Goal: Answer question/provide support: Share knowledge or assist other users

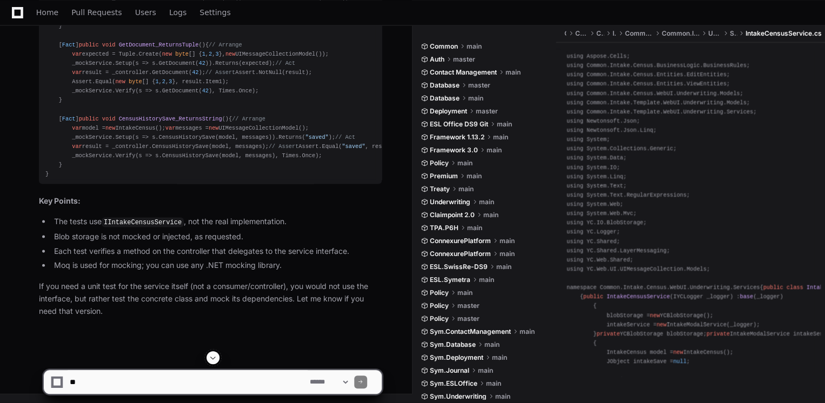
scroll to position [54802, 0]
click at [242, 374] on textarea at bounding box center [188, 382] width 240 height 24
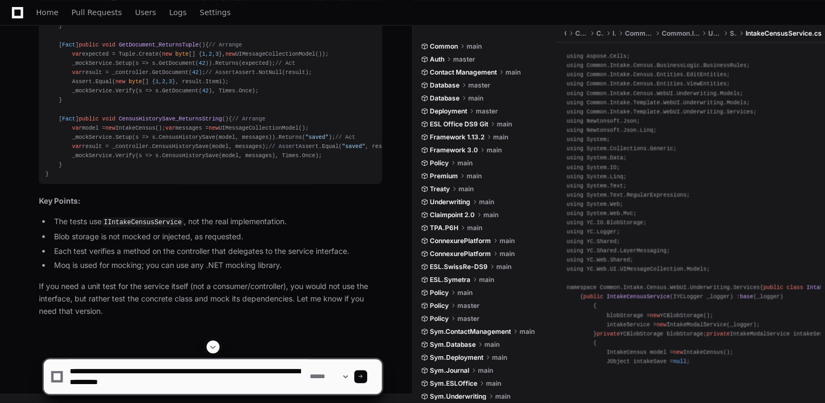
type textarea "**********"
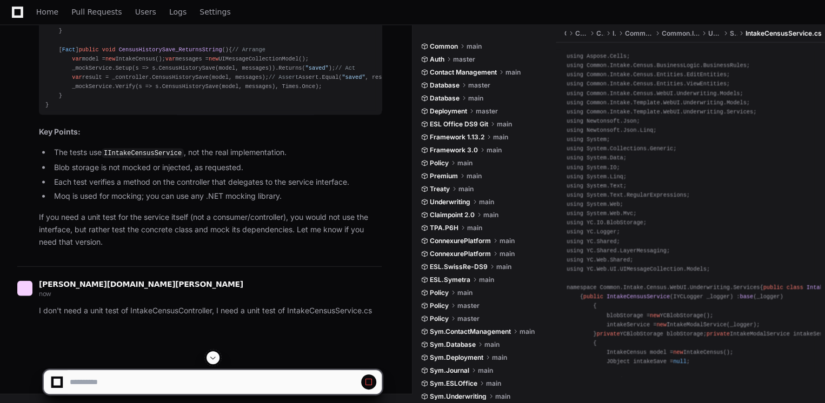
scroll to position [54014, 0]
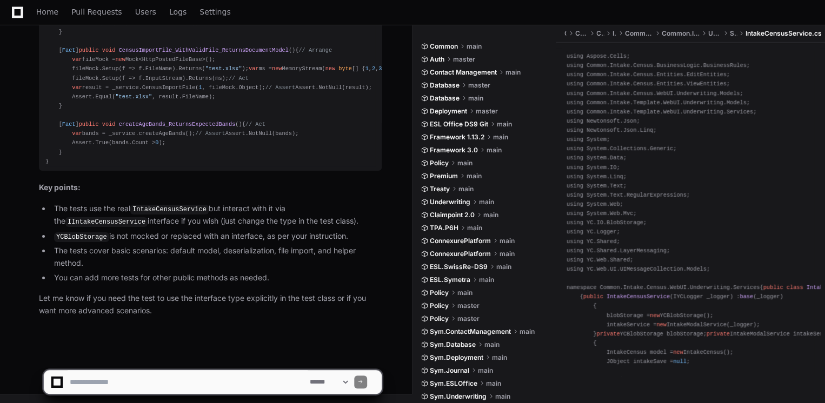
scroll to position [56738, 0]
click at [221, 376] on textarea at bounding box center [188, 382] width 240 height 24
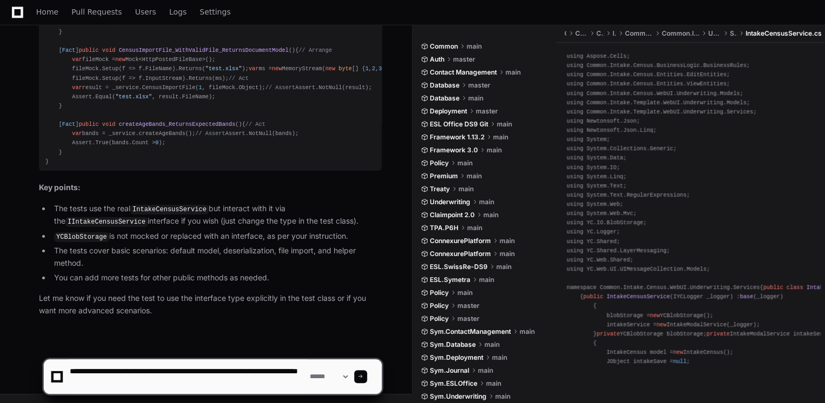
type textarea "**********"
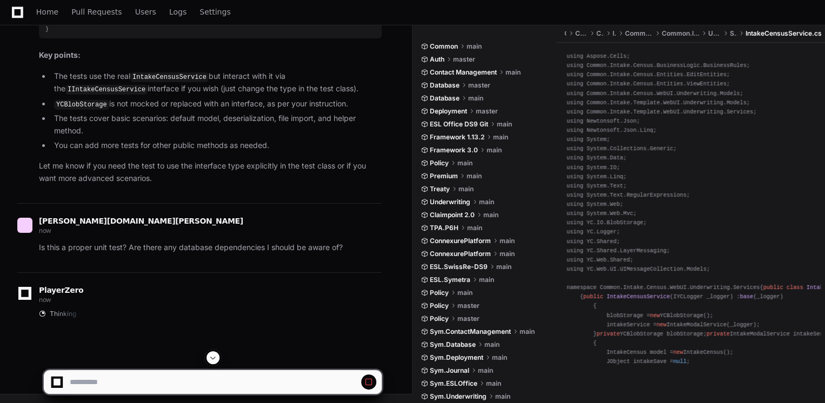
scroll to position [55885, 0]
click at [210, 354] on span at bounding box center [213, 358] width 9 height 9
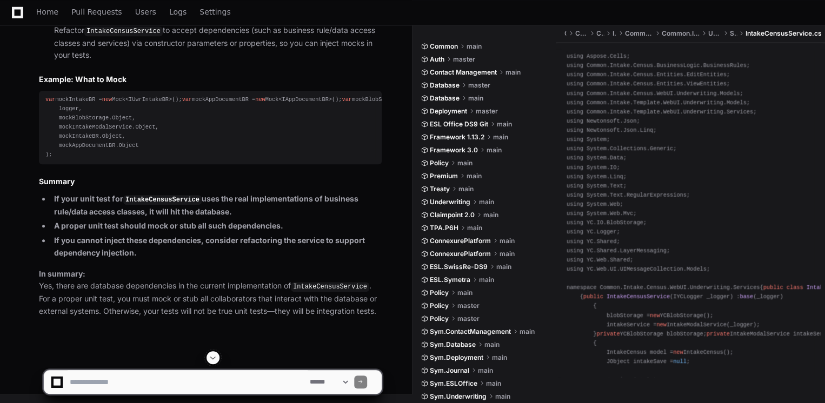
scroll to position [57402, 0]
click at [139, 36] on code "IntakeCensusService" at bounding box center [123, 31] width 78 height 10
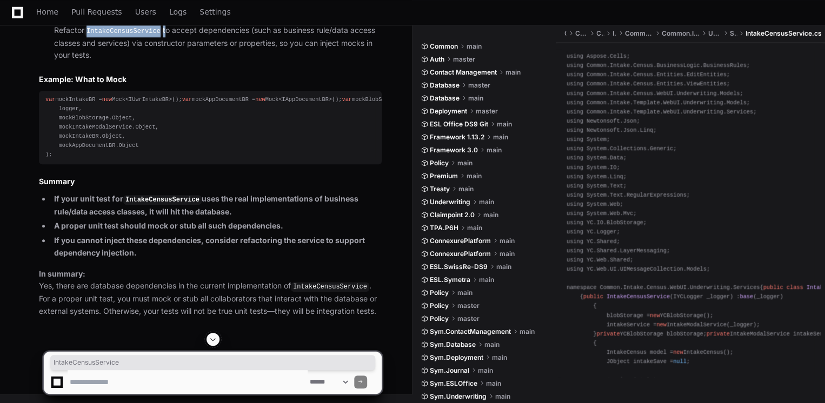
click at [139, 36] on code "IntakeCensusService" at bounding box center [123, 31] width 78 height 10
copy li "IntakeCensusService"
click at [191, 388] on textarea at bounding box center [188, 382] width 240 height 24
paste textarea "**********"
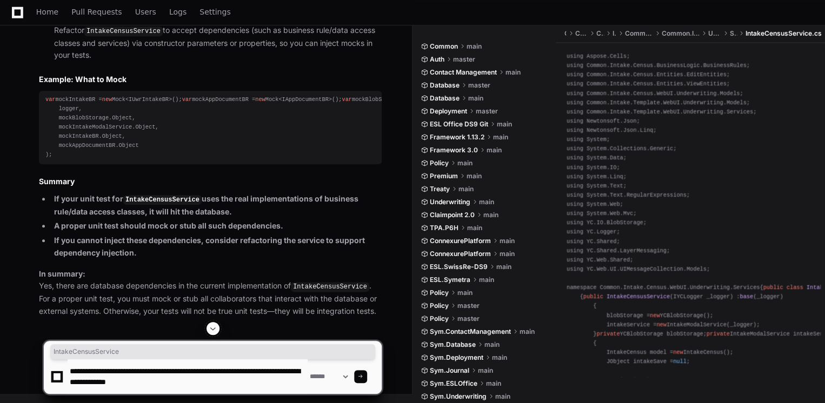
type textarea "**********"
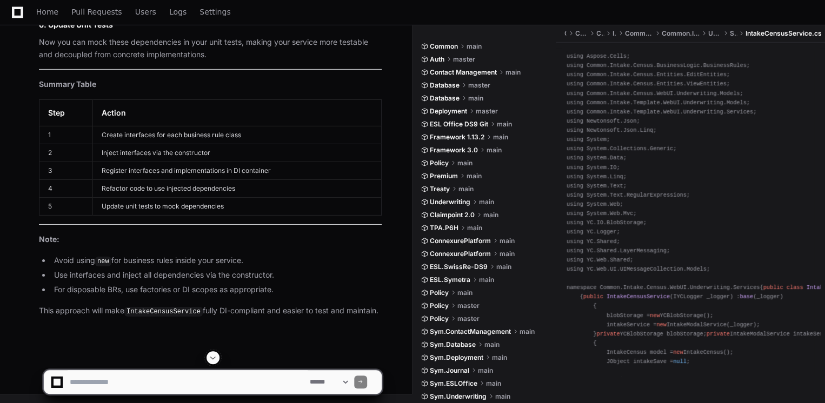
scroll to position [58905, 0]
click at [202, 374] on textarea at bounding box center [188, 382] width 240 height 24
type textarea "**********"
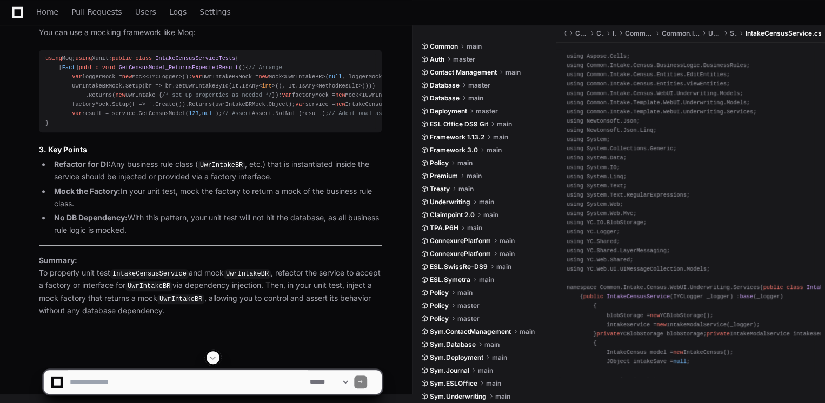
scroll to position [58171, 0]
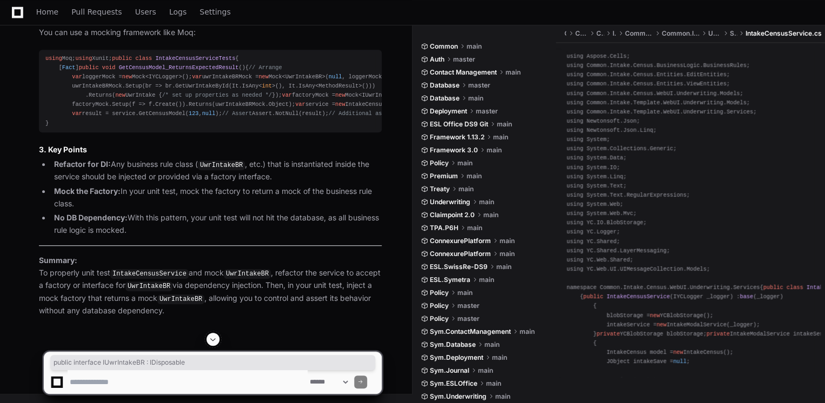
drag, startPoint x: 177, startPoint y: 209, endPoint x: 45, endPoint y: 207, distance: 132.5
copy div "public interface IUwrIntakeBR : IDisposable"
drag, startPoint x: 231, startPoint y: 183, endPoint x: 58, endPoint y: 184, distance: 173.0
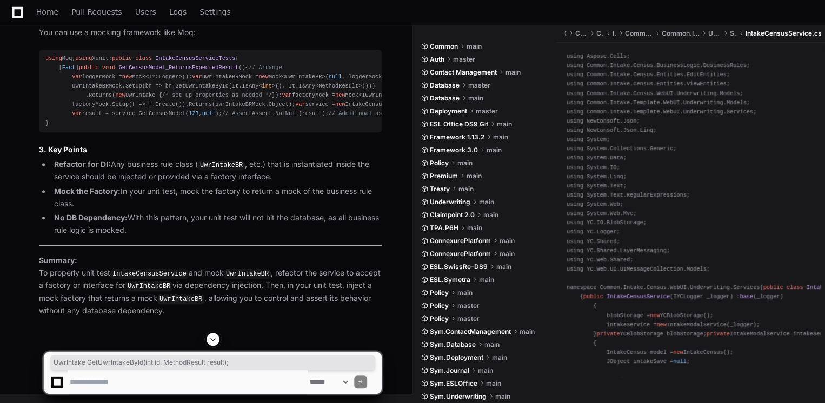
copy div "UwrIntake GetUwrIntakeById ( int id, MethodResult result ) ;"
click at [117, 381] on textarea at bounding box center [188, 382] width 240 height 24
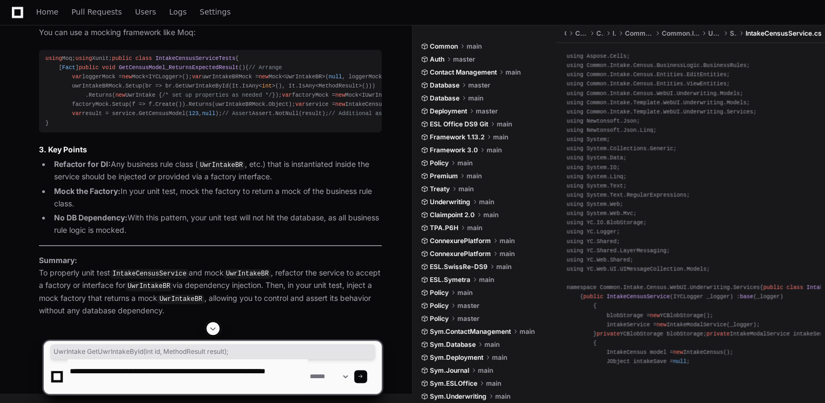
type textarea "**********"
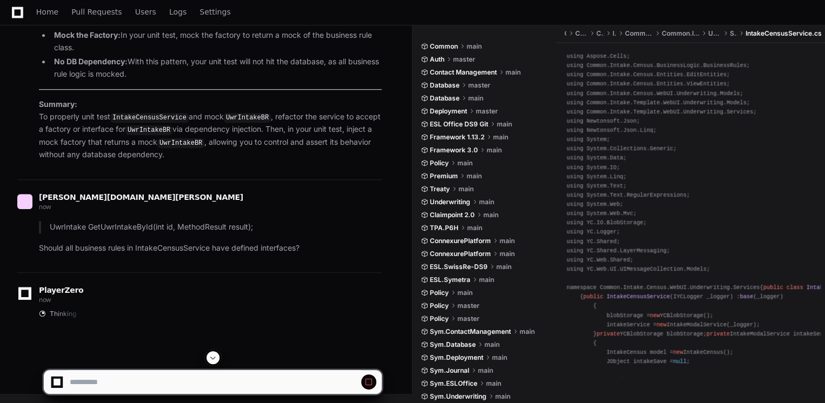
scroll to position [57361, 0]
click at [210, 359] on span at bounding box center [213, 358] width 9 height 9
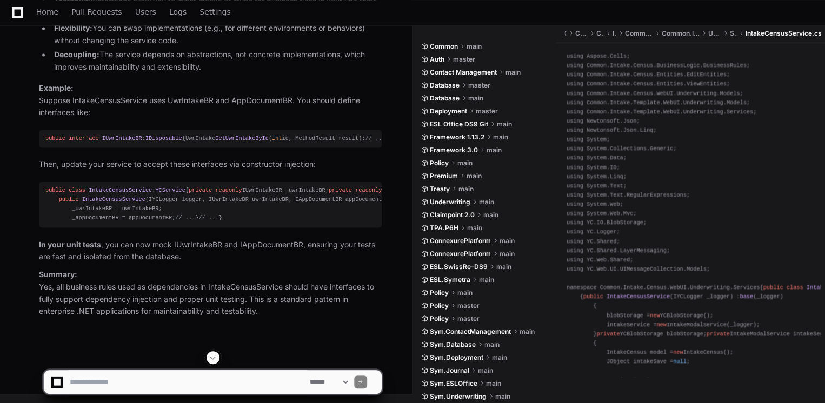
scroll to position [60442, 0]
click at [162, 385] on textarea at bounding box center [188, 382] width 240 height 24
type textarea "**********"
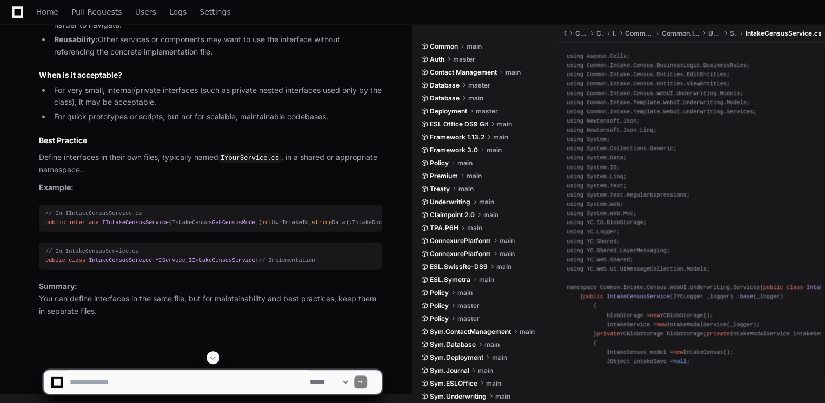
scroll to position [60953, 0]
click at [225, 381] on textarea at bounding box center [188, 382] width 240 height 24
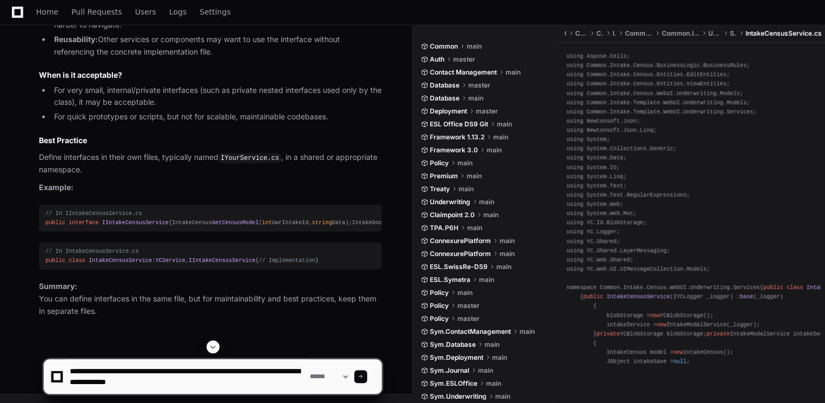
type textarea "**********"
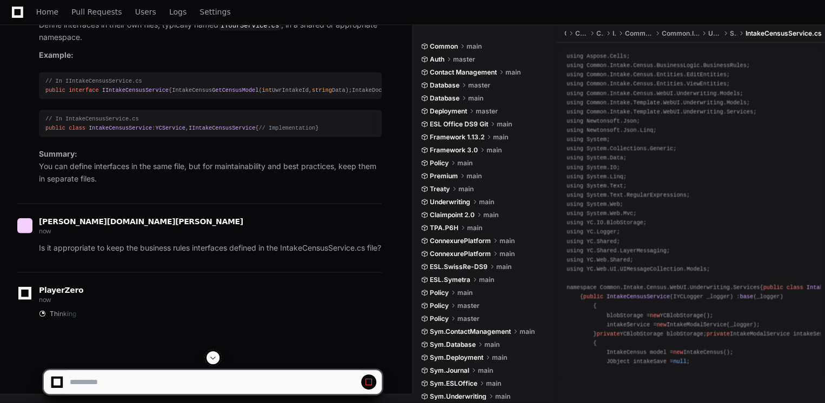
scroll to position [60099, 0]
click at [210, 357] on span at bounding box center [213, 358] width 9 height 9
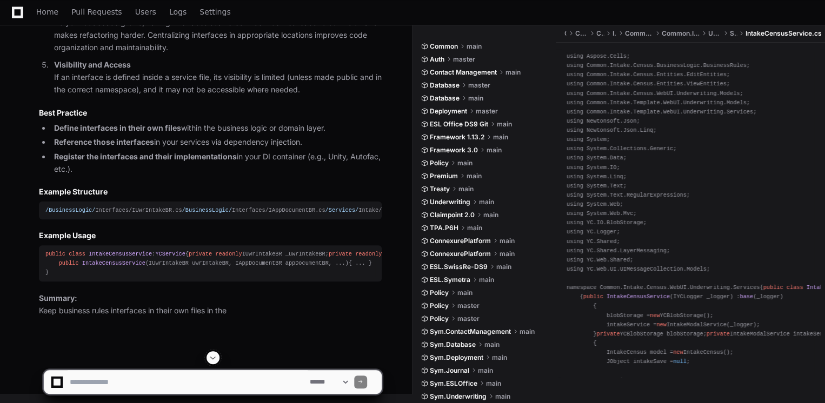
scroll to position [62003, 0]
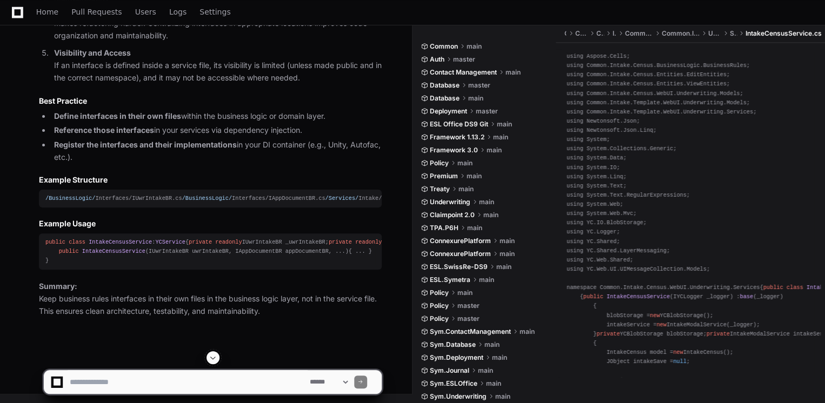
click at [237, 381] on textarea at bounding box center [188, 382] width 240 height 24
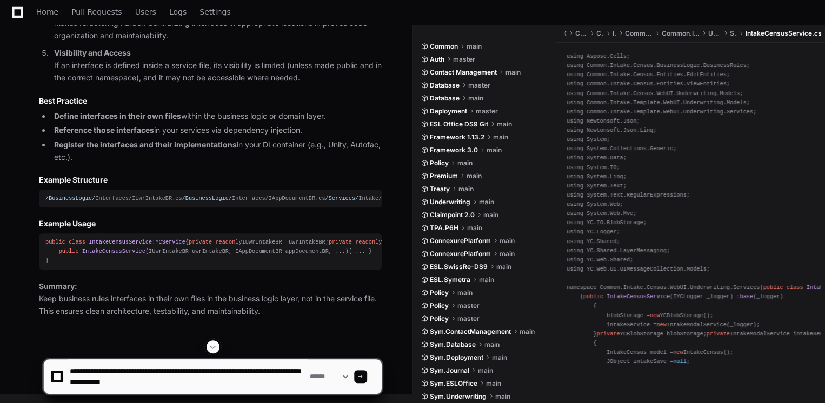
type textarea "**********"
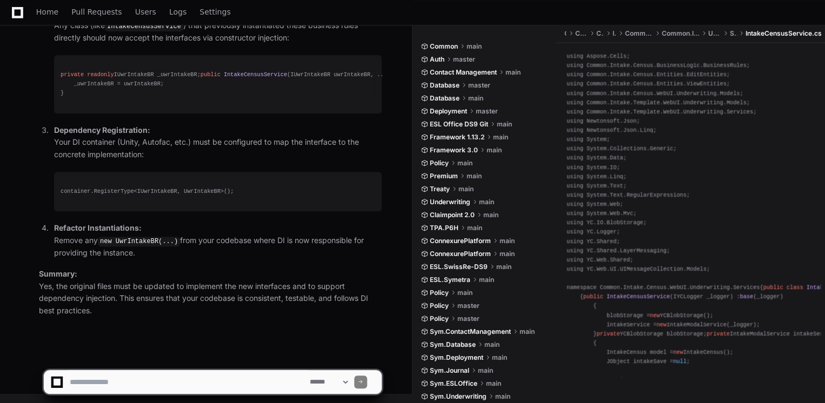
scroll to position [62644, 0]
click at [263, 374] on textarea at bounding box center [188, 382] width 240 height 24
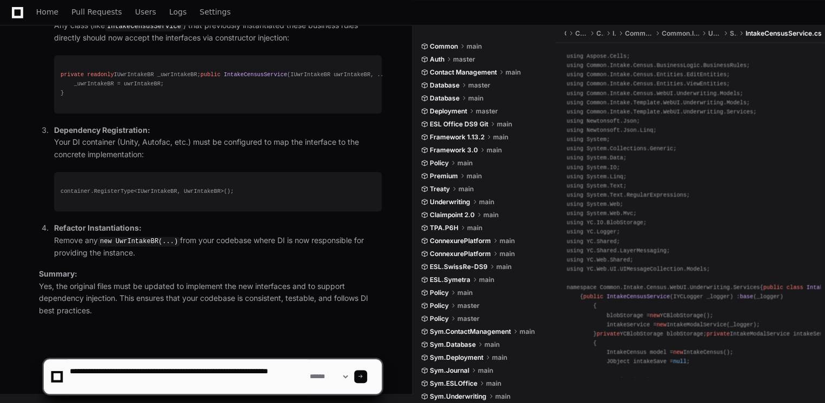
type textarea "**********"
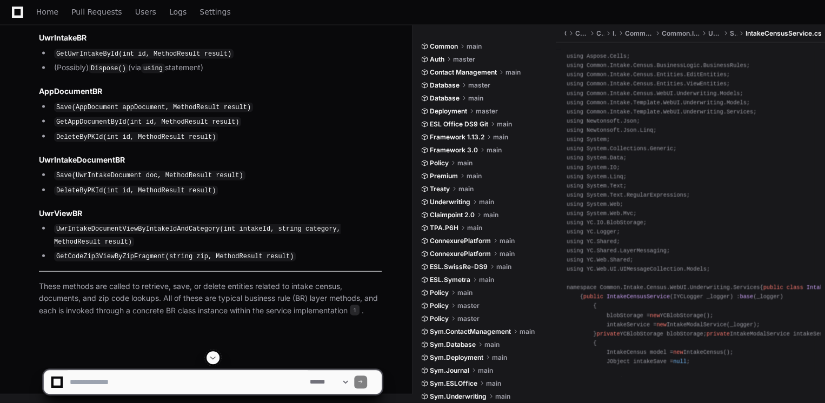
scroll to position [62391, 0]
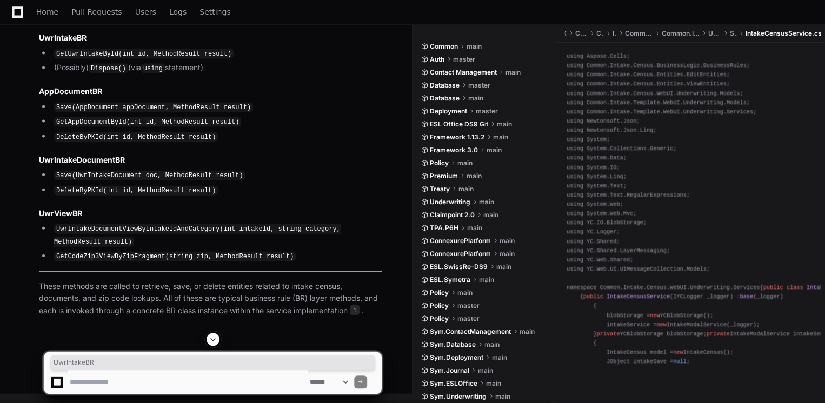
copy code "UwrIntakeBR"
click at [223, 374] on textarea at bounding box center [188, 382] width 240 height 24
paste textarea "**********"
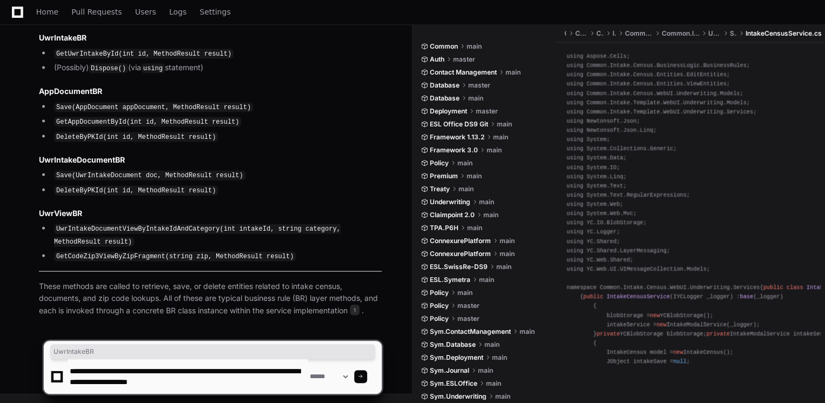
type textarea "**********"
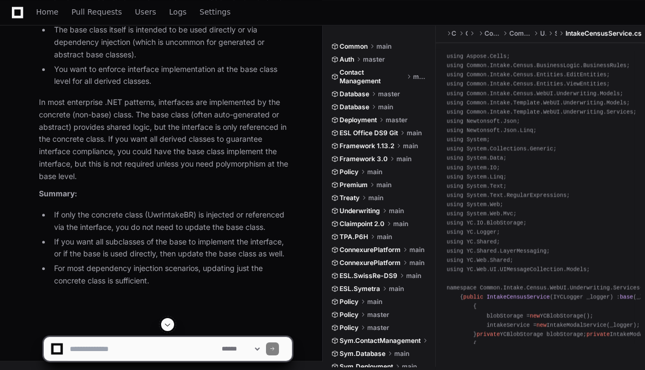
scroll to position [65217, 0]
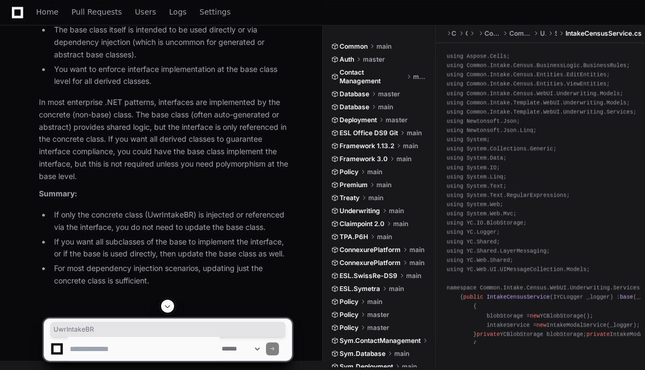
copy h3 "UwrIntakeBR"
click at [115, 344] on textarea at bounding box center [144, 349] width 152 height 24
paste textarea "**********"
type textarea "**********"
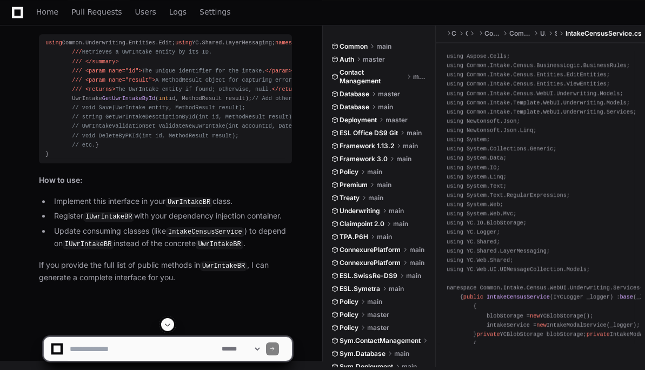
scroll to position [66321, 0]
click at [61, 159] on div "using Common.Underwriting.Entities.Edit; using YC.Shared.LayerMessaging; namesp…" at bounding box center [165, 98] width 240 height 121
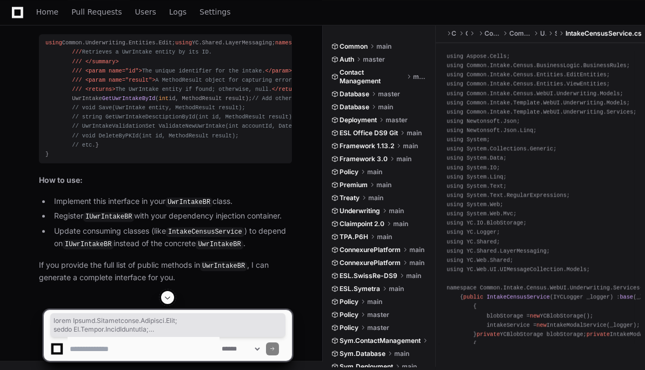
drag, startPoint x: 81, startPoint y: 240, endPoint x: 42, endPoint y: 40, distance: 203.8
click at [42, 40] on pre "using Common.Underwriting.Entities.Edit; using YC.Shared.LayerMessaging; namesp…" at bounding box center [165, 98] width 253 height 129
copy div "using Common.Underwriting.Entities.Edit; using YC.Shared.LayerMessaging; namesp…"
click at [166, 347] on textarea at bounding box center [144, 349] width 152 height 24
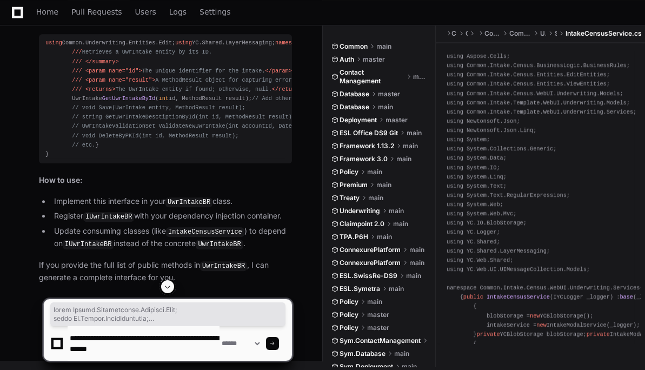
type textarea "**********"
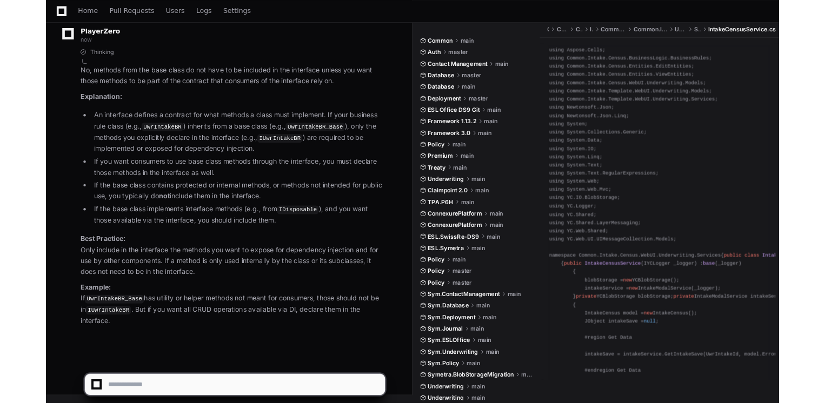
scroll to position [63153, 0]
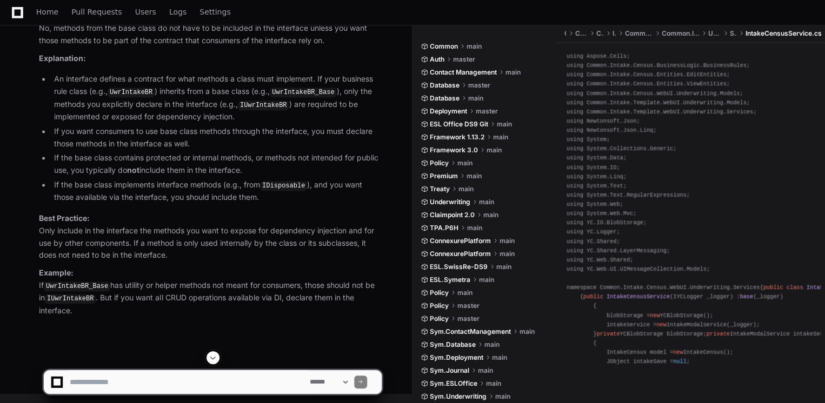
click at [216, 356] on span at bounding box center [213, 358] width 9 height 9
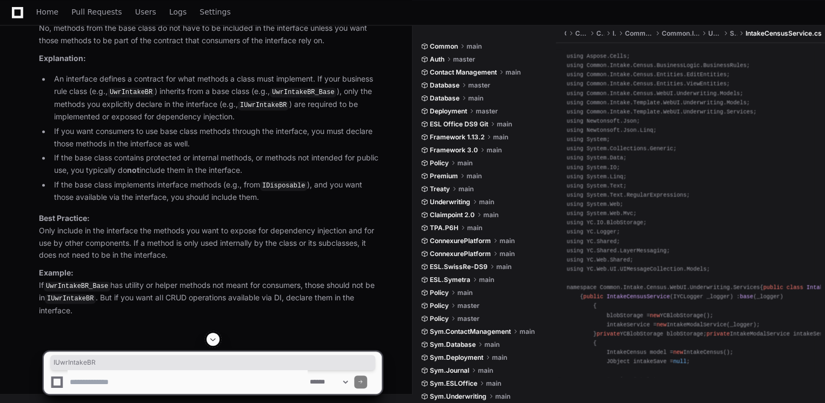
copy span "IUwrIntakeBR"
drag, startPoint x: 195, startPoint y: 190, endPoint x: 59, endPoint y: 188, distance: 135.7
copy div "private readonly IUwrIntakeBR _uwrIntakeBR;"
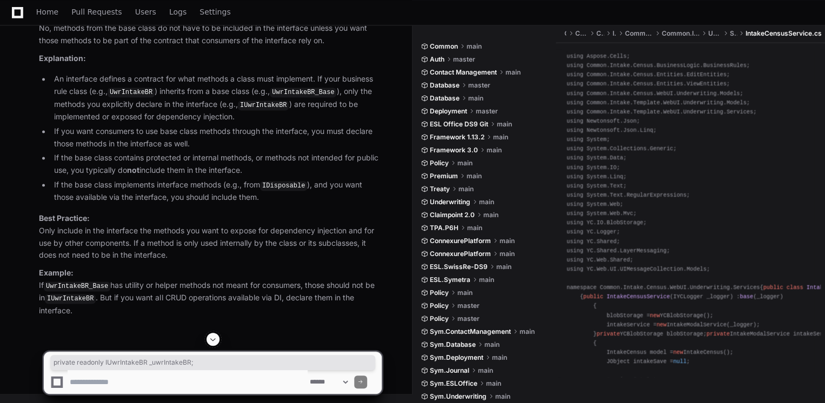
scroll to position [63081, 0]
drag, startPoint x: 89, startPoint y: 138, endPoint x: 39, endPoint y: 139, distance: 49.7
copy h3 "AppDocumentBR"
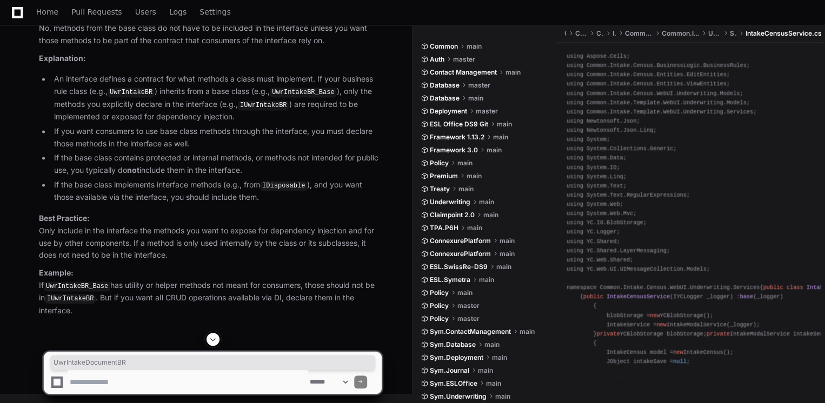
copy h3 "UwrIntakeDocumentBR"
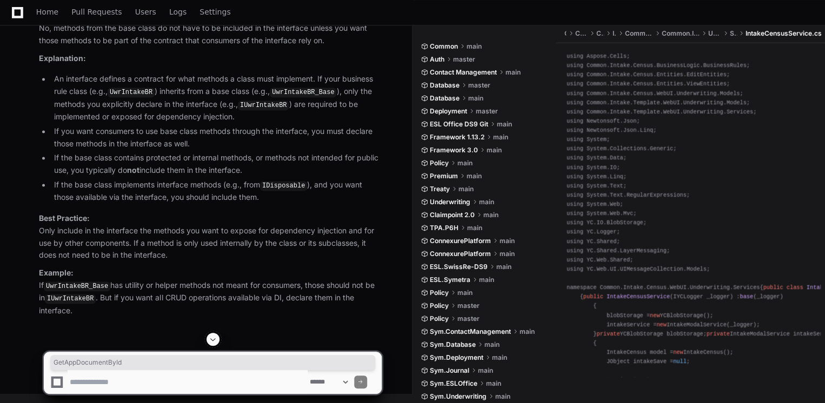
click at [117, 381] on textarea at bounding box center [188, 382] width 240 height 24
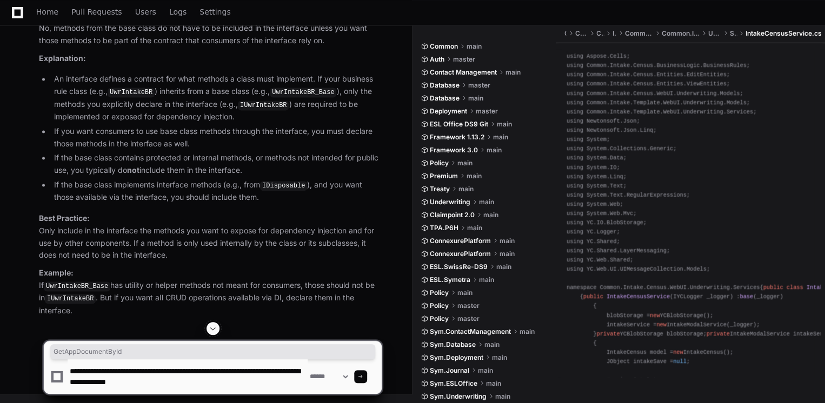
type textarea "**********"
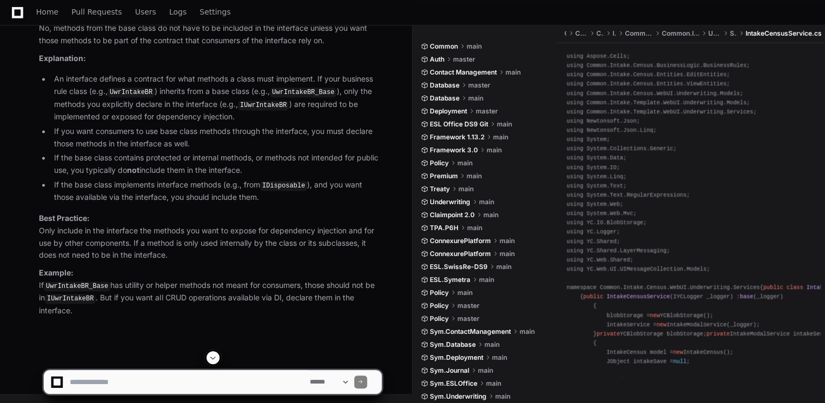
scroll to position [0, 0]
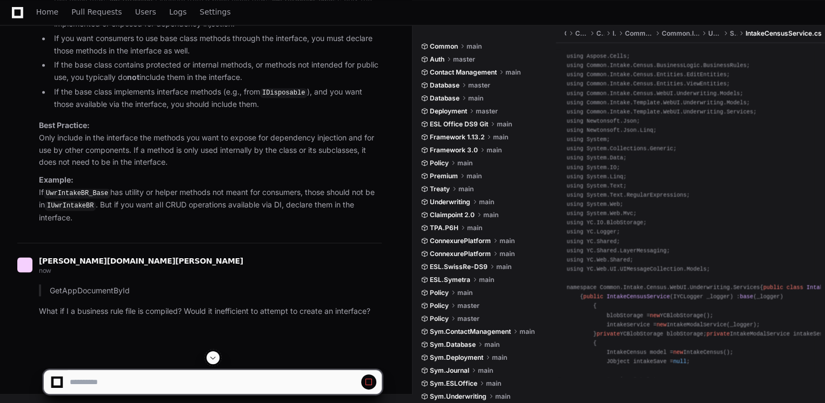
click at [216, 356] on span at bounding box center [213, 358] width 9 height 9
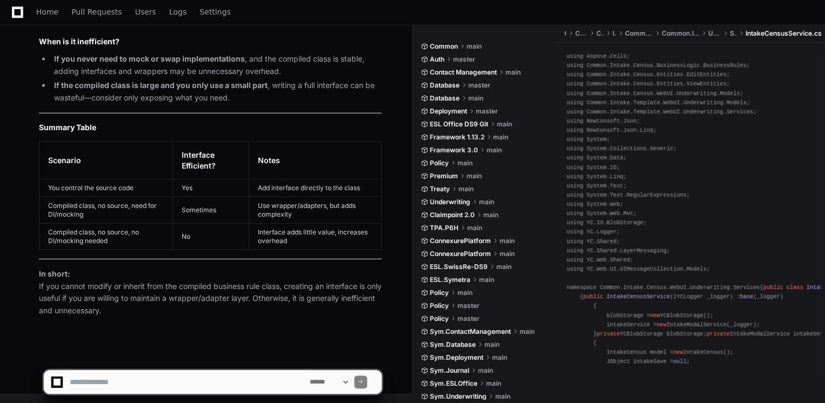
scroll to position [65695, 0]
click at [132, 375] on textarea at bounding box center [188, 382] width 240 height 24
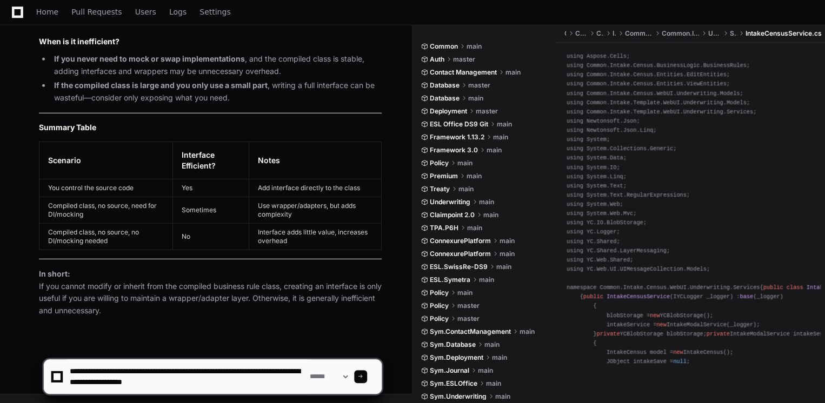
type textarea "**********"
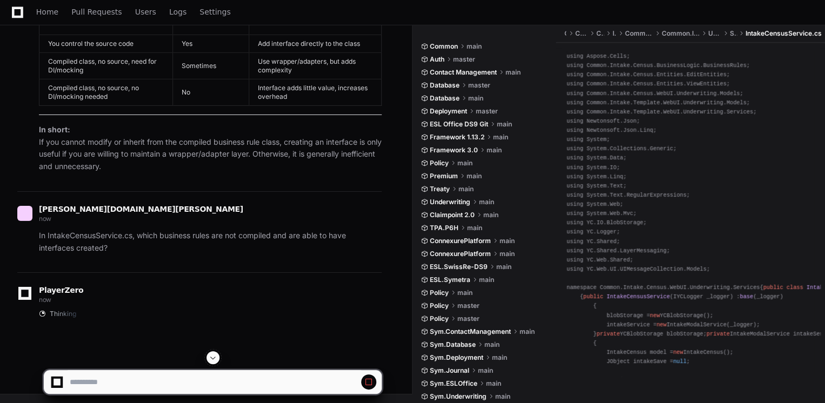
scroll to position [64841, 0]
click at [215, 352] on button at bounding box center [212, 357] width 13 height 13
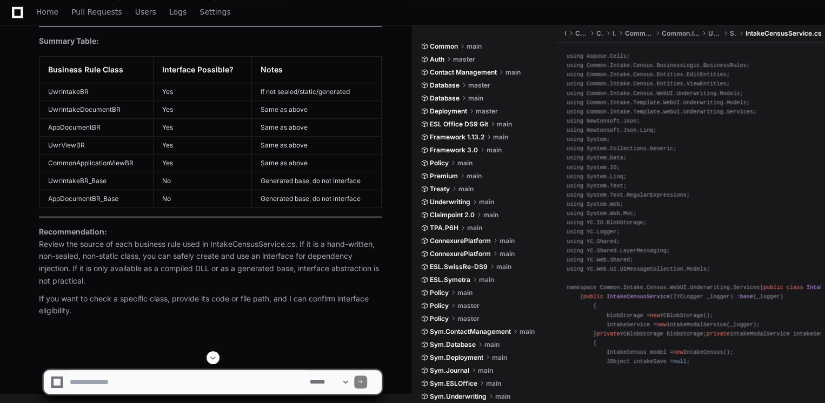
scroll to position [66592, 0]
click at [210, 383] on textarea at bounding box center [188, 382] width 240 height 24
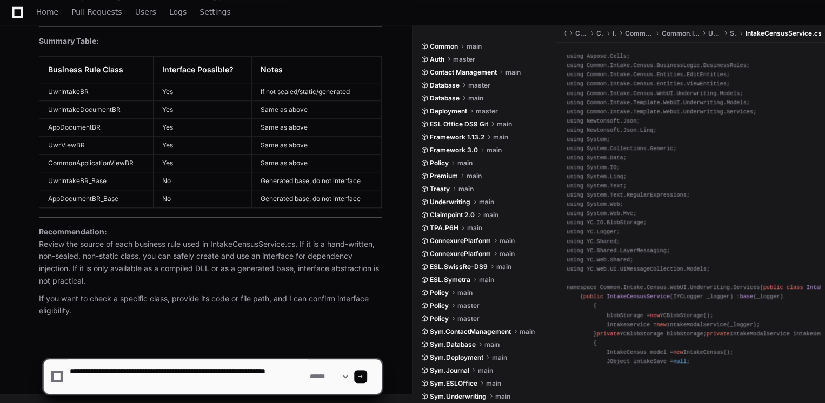
type textarea "**********"
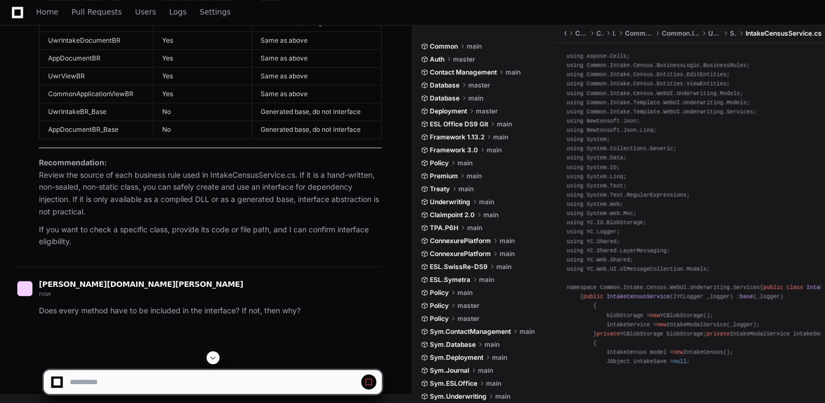
scroll to position [65738, 0]
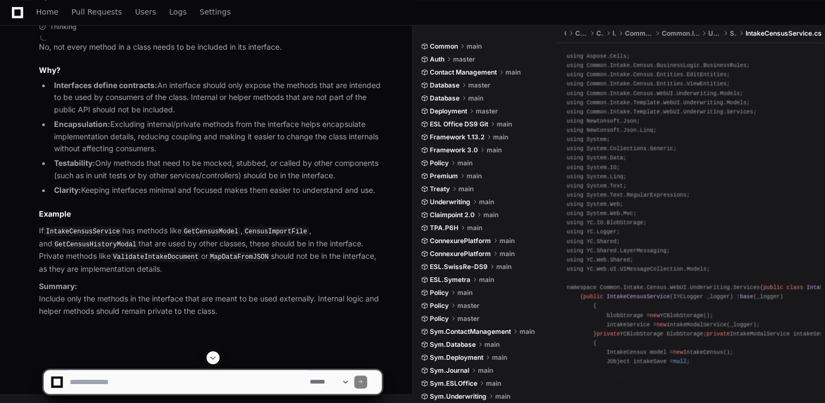
click at [210, 359] on span at bounding box center [213, 358] width 9 height 9
click at [146, 368] on app-app-chat-input "**********" at bounding box center [212, 372] width 339 height 43
click at [146, 376] on textarea at bounding box center [188, 382] width 240 height 24
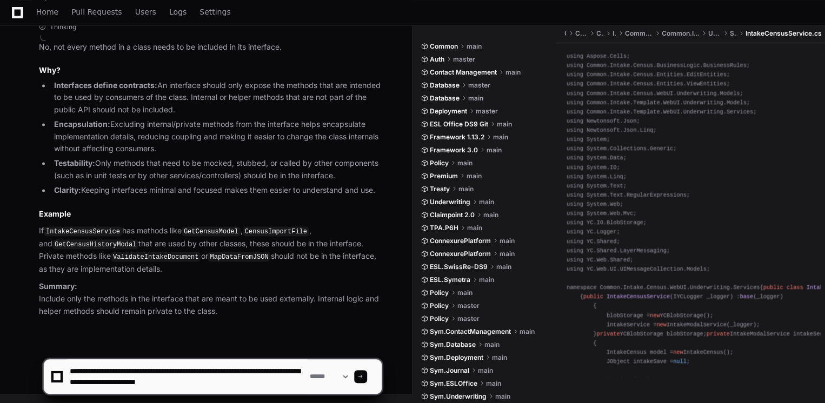
type textarea "**********"
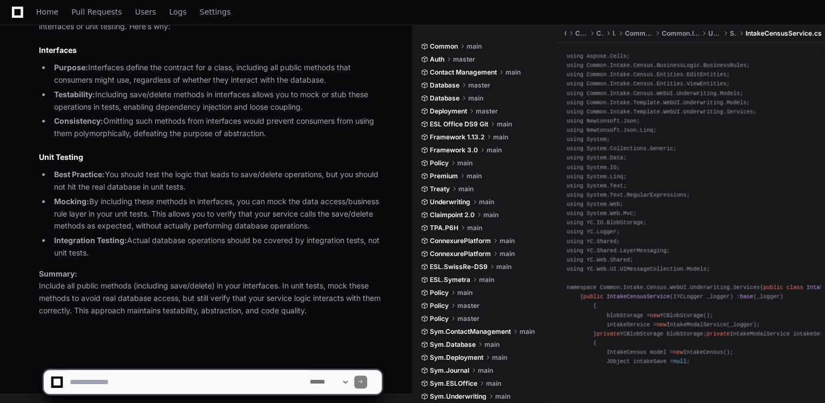
scroll to position [67465, 0]
click at [146, 382] on textarea at bounding box center [188, 382] width 240 height 24
click at [155, 385] on textarea at bounding box center [188, 382] width 240 height 24
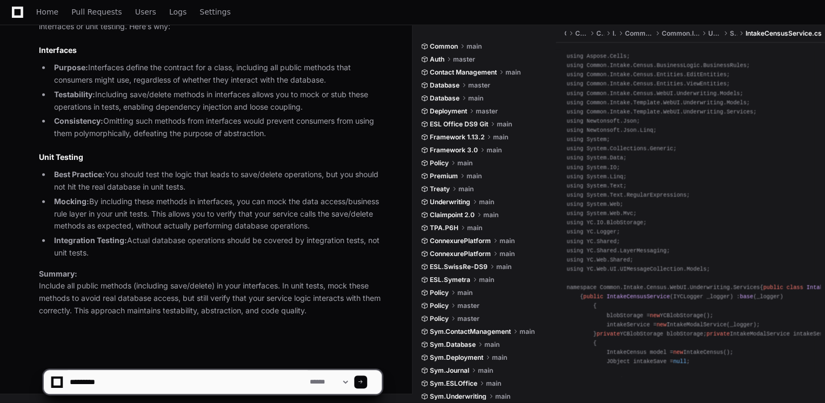
click at [155, 385] on textarea at bounding box center [188, 382] width 240 height 24
click at [158, 382] on textarea at bounding box center [188, 382] width 240 height 24
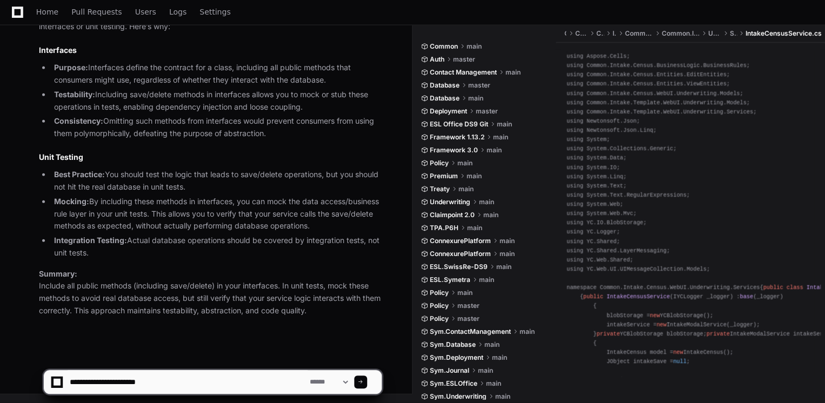
paste textarea "**********"
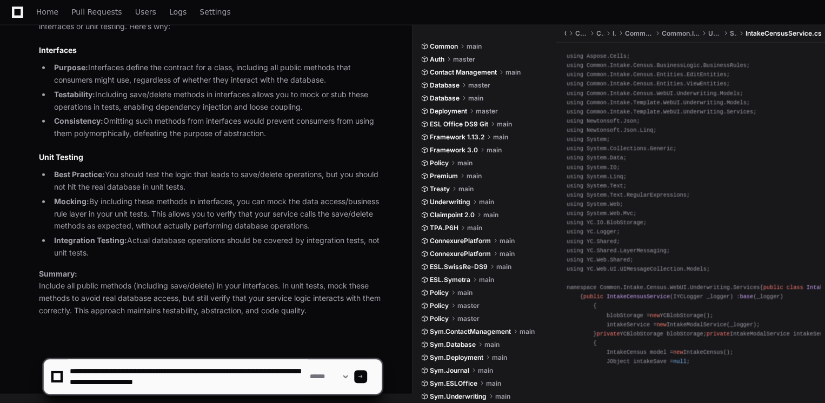
click at [288, 370] on textarea at bounding box center [188, 376] width 240 height 35
type textarea "**********"
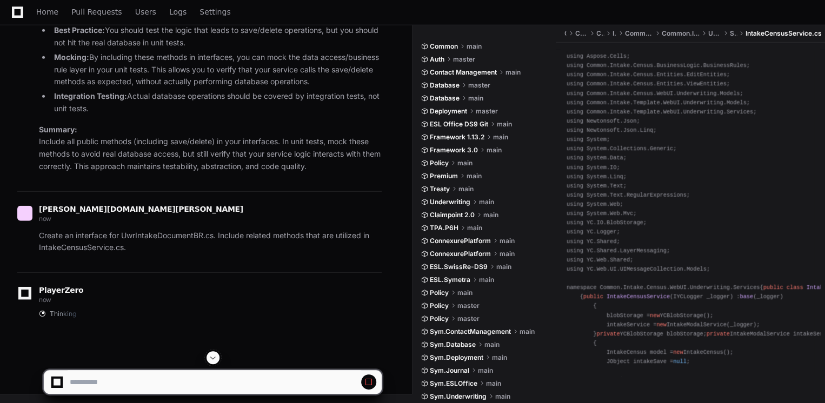
scroll to position [66612, 0]
click at [210, 356] on span at bounding box center [213, 358] width 9 height 9
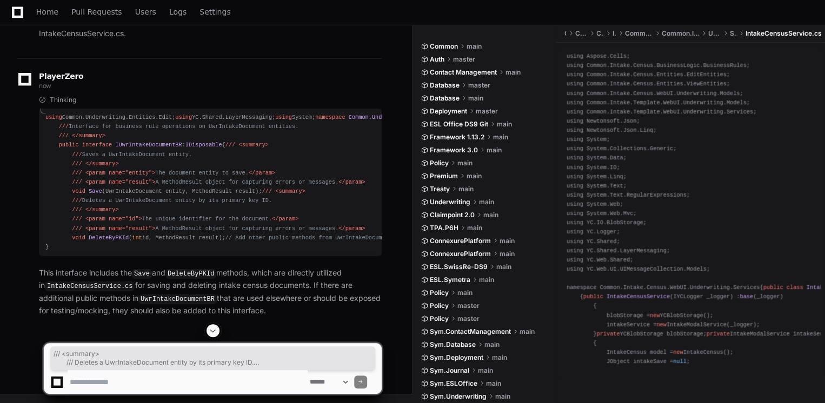
scroll to position [67852, 0]
drag, startPoint x: 64, startPoint y: 249, endPoint x: 40, endPoint y: 81, distance: 169.9
click at [40, 96] on div "Thinking using Common.Underwriting.Entities.Edit; using YC.Shared.LayerMessagin…" at bounding box center [210, 207] width 343 height 222
click at [171, 288] on p "This interface includes the Save and DeleteByPKId methods, which are directly u…" at bounding box center [210, 292] width 343 height 50
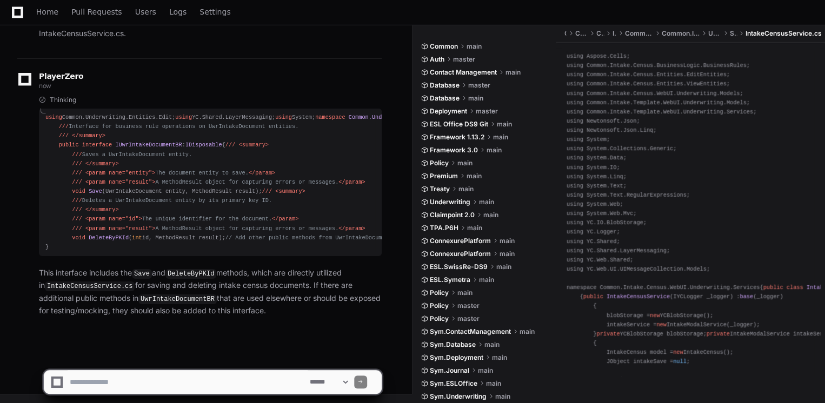
click at [195, 383] on textarea at bounding box center [188, 382] width 240 height 24
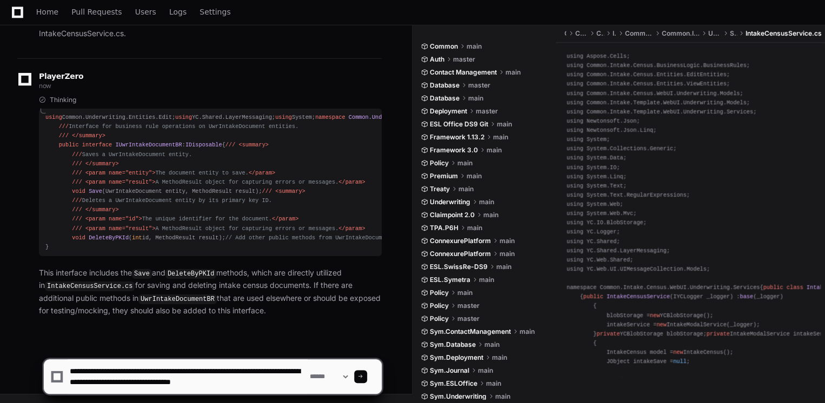
scroll to position [3, 0]
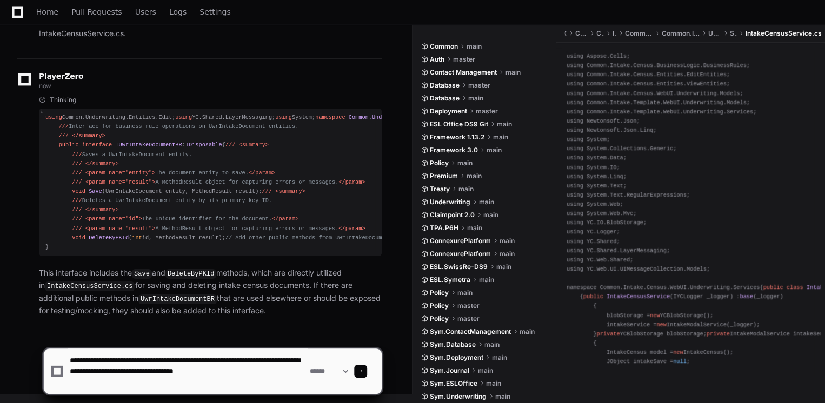
paste textarea "**********"
type textarea "**********"
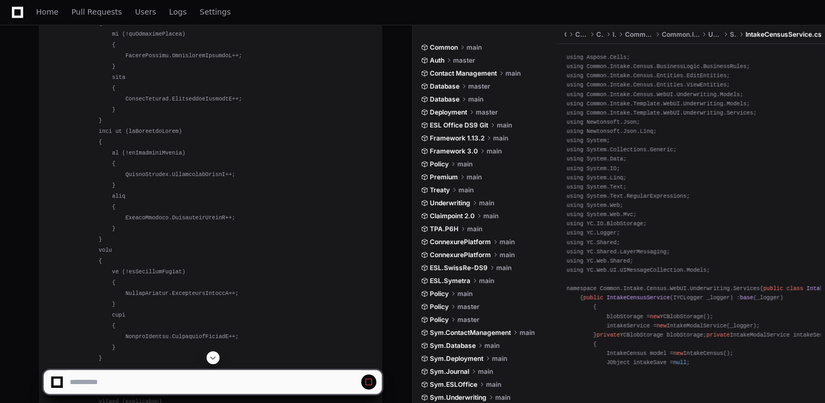
scroll to position [67085, 0]
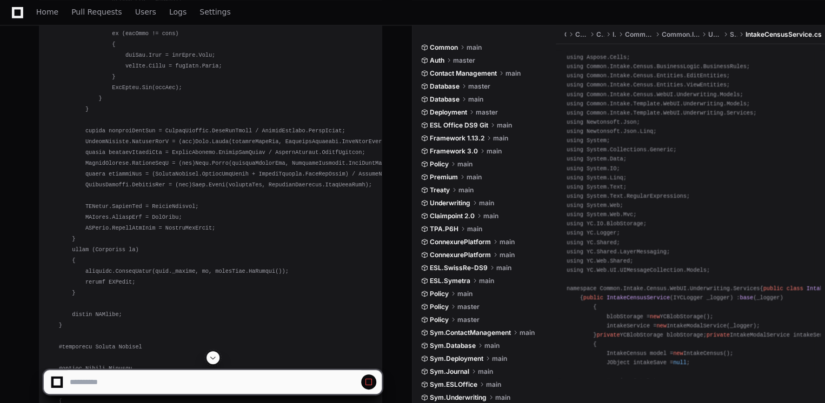
click at [210, 357] on span at bounding box center [213, 358] width 9 height 9
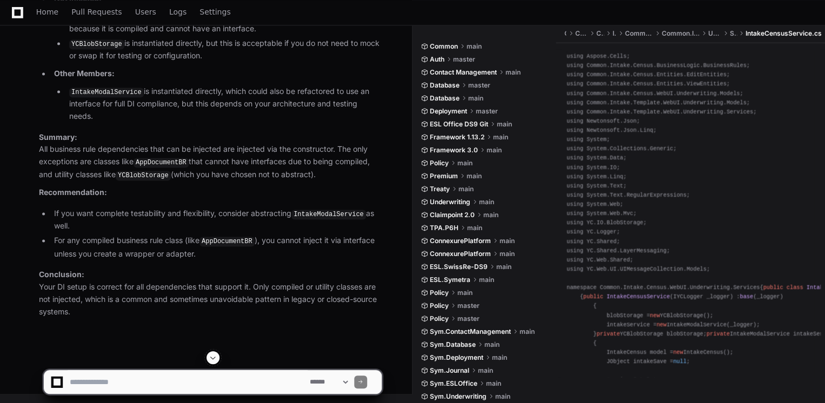
scroll to position [81485, 0]
click at [99, 383] on textarea at bounding box center [188, 382] width 240 height 24
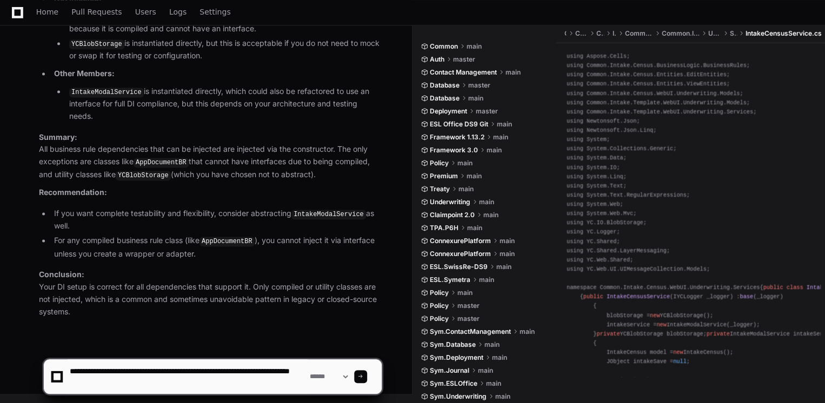
scroll to position [3, 0]
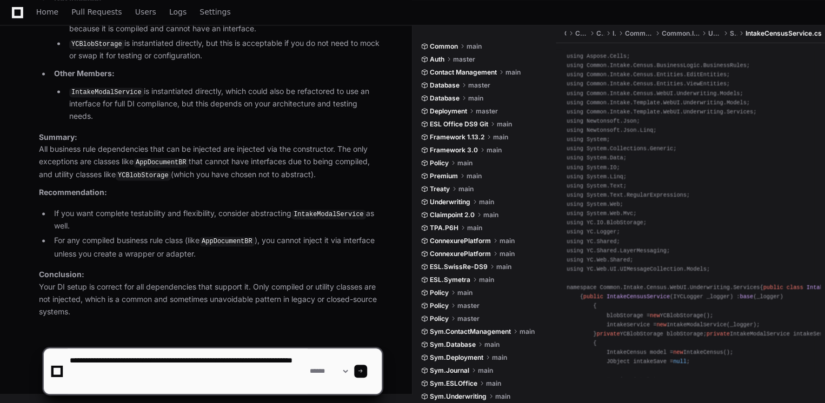
paste textarea "**********"
type textarea "**********"
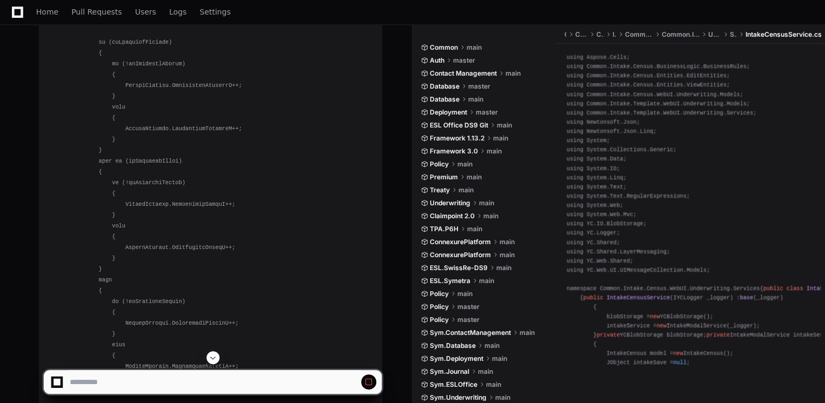
scroll to position [80631, 0]
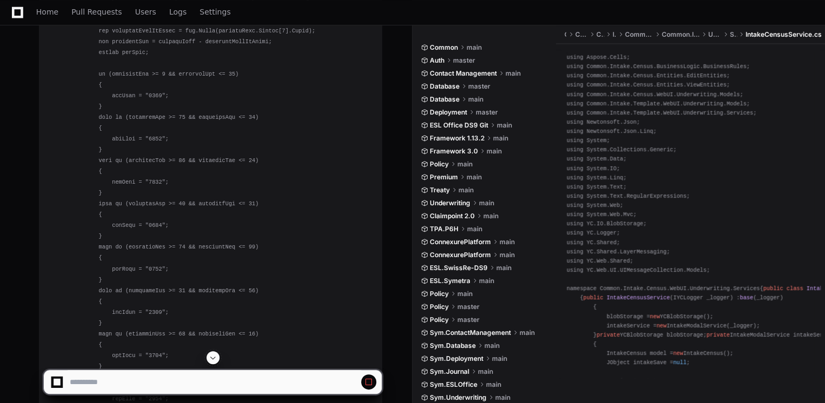
click at [212, 357] on span at bounding box center [213, 358] width 9 height 9
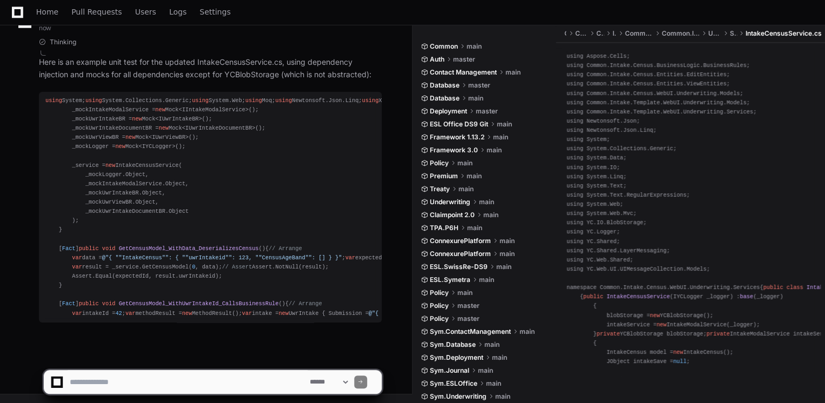
scroll to position [95259, 0]
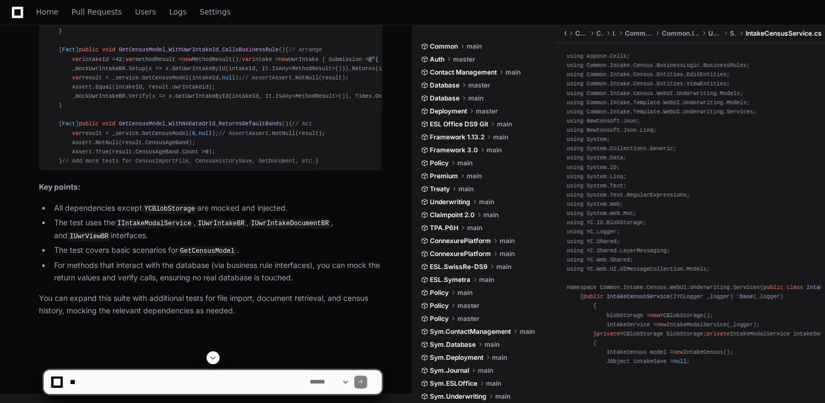
scroll to position [95642, 0]
click at [256, 388] on textarea at bounding box center [188, 382] width 240 height 24
type textarea "**********"
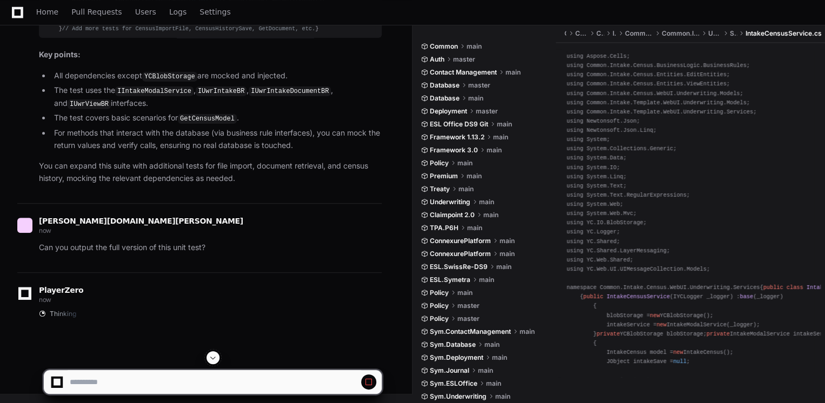
scroll to position [94788, 0]
click at [217, 357] on span at bounding box center [213, 358] width 9 height 9
click at [421, 356] on div at bounding box center [512, 377] width 200 height 52
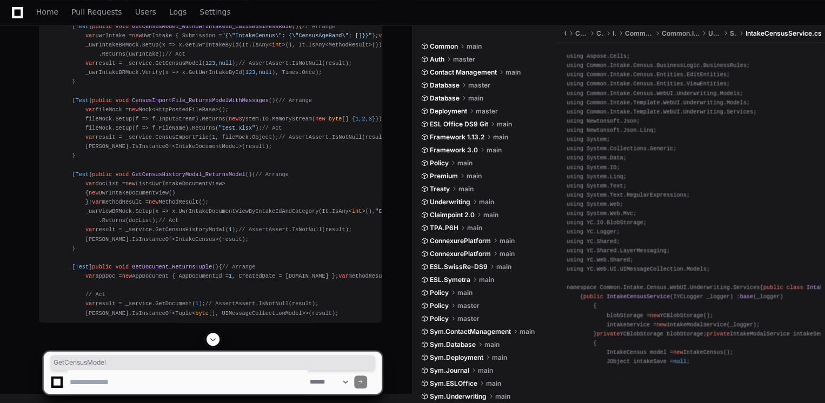
scroll to position [96575, 0]
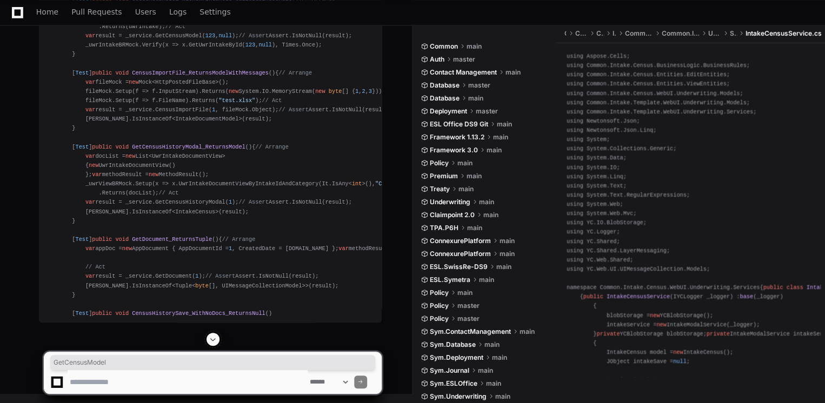
click at [216, 339] on span at bounding box center [213, 339] width 9 height 9
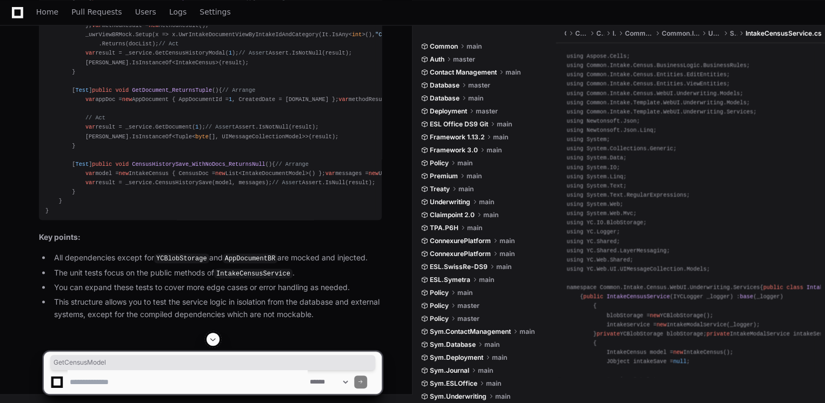
click at [216, 336] on span at bounding box center [213, 339] width 9 height 9
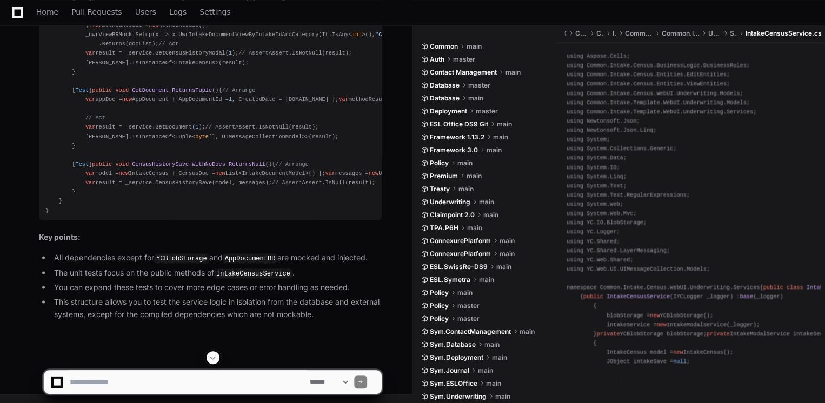
scroll to position [96016, 0]
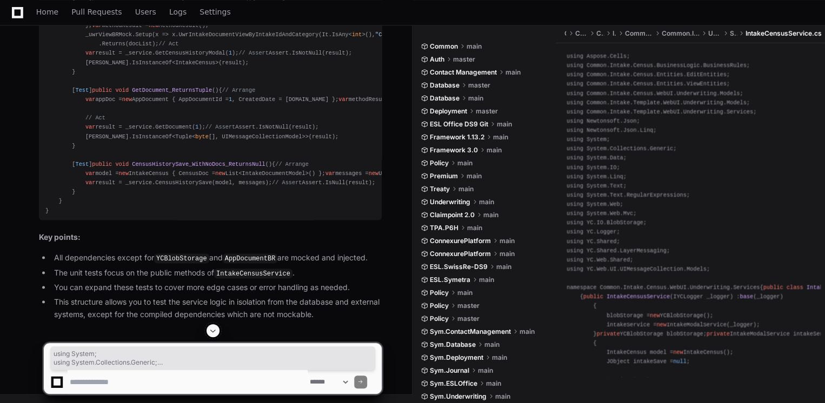
drag, startPoint x: 64, startPoint y: 215, endPoint x: 42, endPoint y: 149, distance: 69.6
drag, startPoint x: 42, startPoint y: 149, endPoint x: 51, endPoint y: 151, distance: 10.0
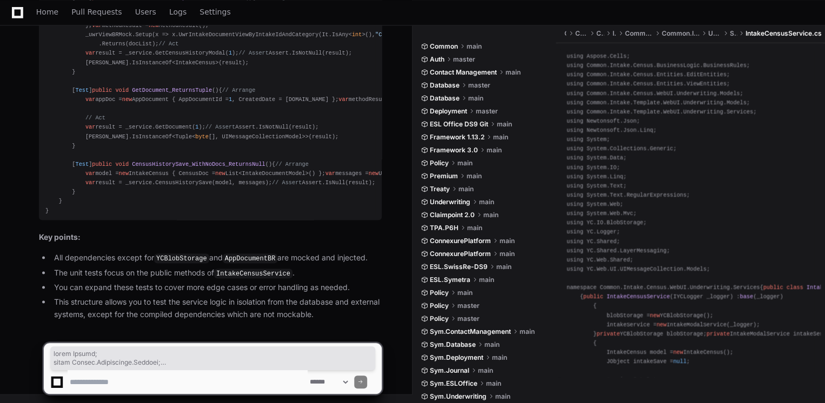
drag, startPoint x: 45, startPoint y: 148, endPoint x: 102, endPoint y: 208, distance: 82.6
copy div "using System; using System.Collections.Generic; using System.Web; using Moq; us…"
click at [103, 387] on textarea at bounding box center [188, 382] width 240 height 24
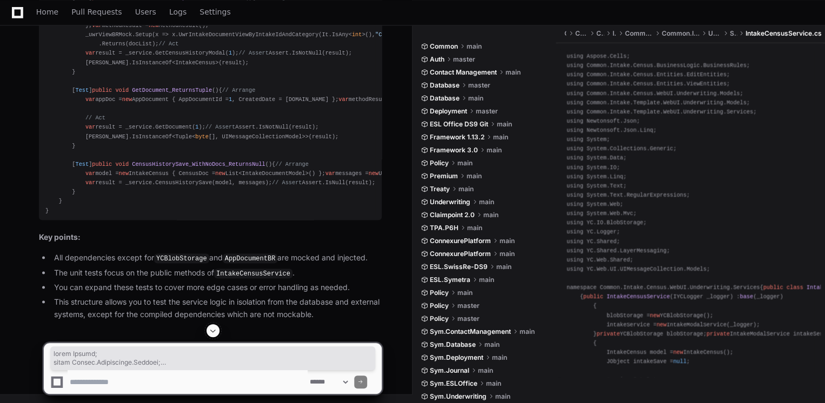
click at [203, 381] on textarea at bounding box center [188, 382] width 240 height 24
type textarea "*"
click at [98, 378] on textarea at bounding box center [188, 382] width 240 height 24
type textarea "**********"
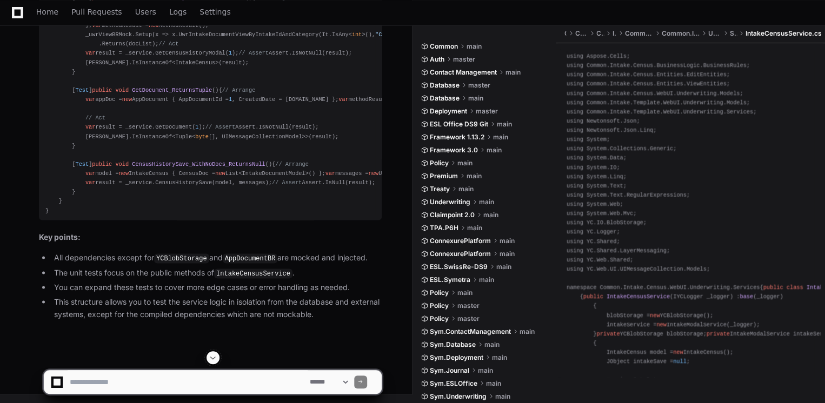
click at [211, 357] on span at bounding box center [213, 358] width 9 height 9
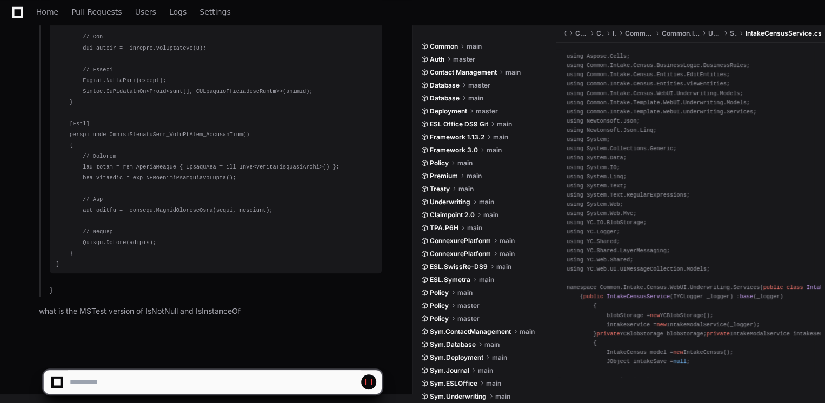
scroll to position [98944, 0]
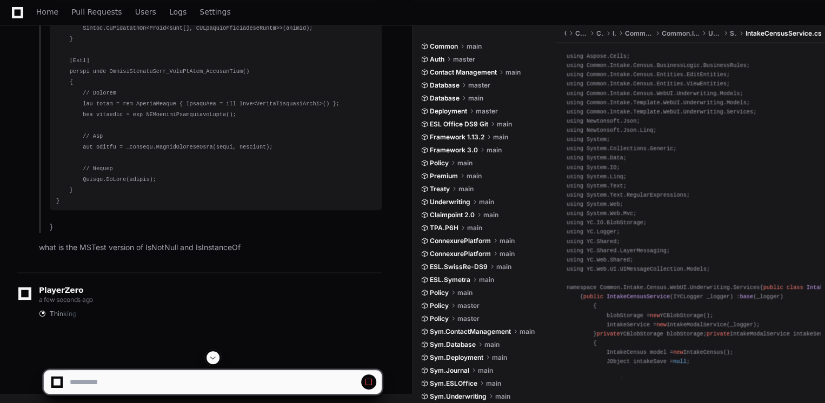
click at [210, 354] on span at bounding box center [213, 358] width 9 height 9
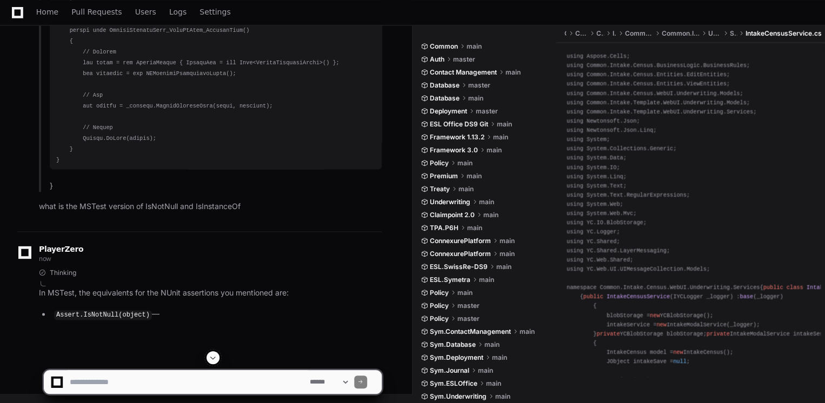
click at [216, 357] on span at bounding box center [213, 358] width 9 height 9
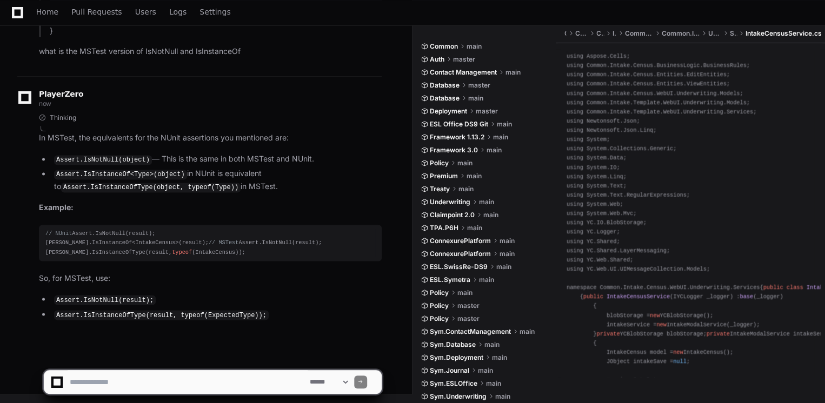
scroll to position [99238, 0]
click at [150, 382] on textarea at bounding box center [188, 382] width 240 height 24
type textarea "*"
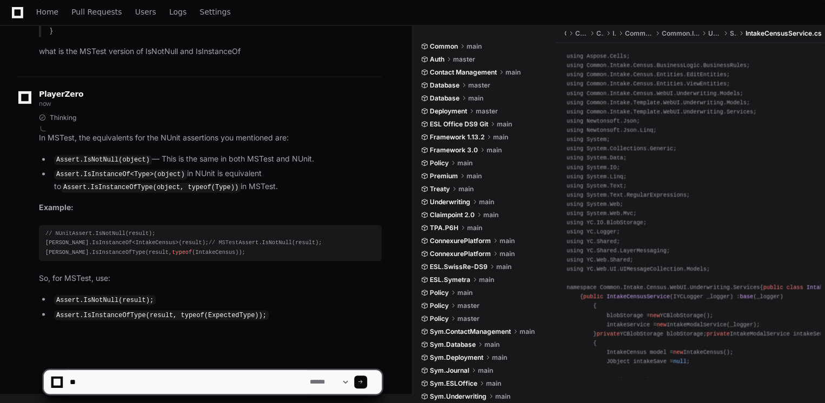
type textarea "*"
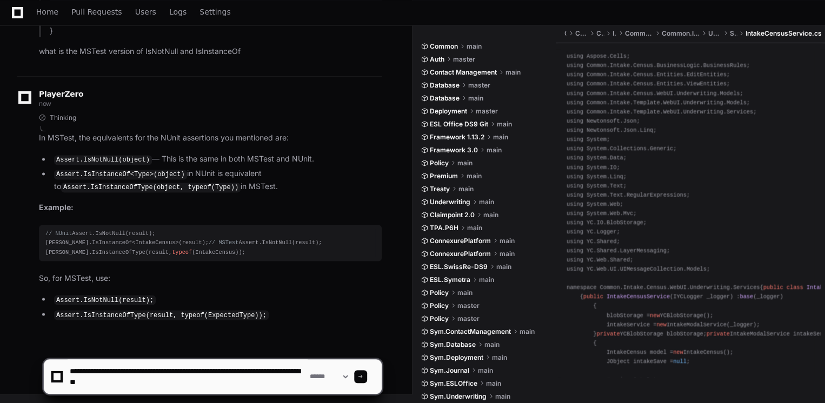
type textarea "**********"
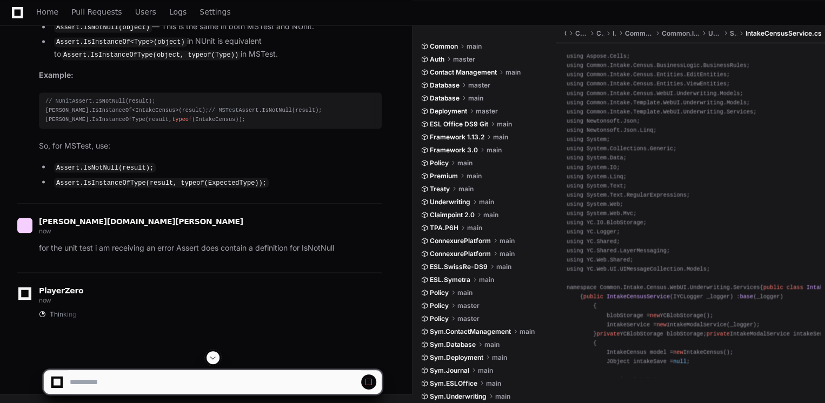
scroll to position [98731, 0]
click at [216, 358] on span at bounding box center [213, 358] width 9 height 9
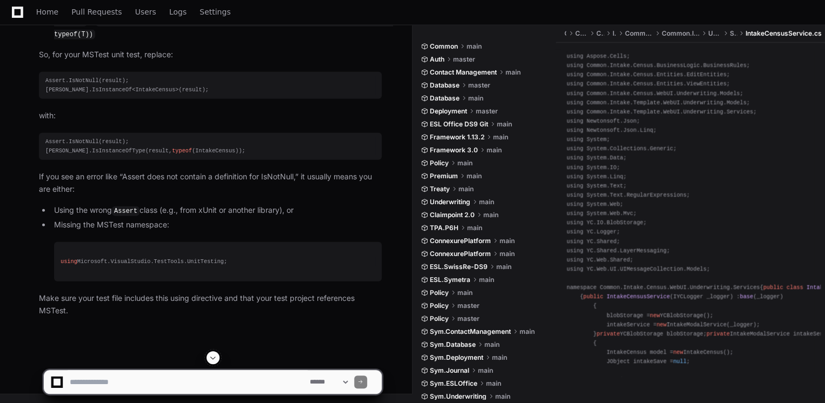
scroll to position [99639, 0]
click at [77, 156] on div "Assert.IsNotNull(result); Assert.IsInstanceOfType(result, typeof (IntakeCensus)…" at bounding box center [210, 146] width 330 height 18
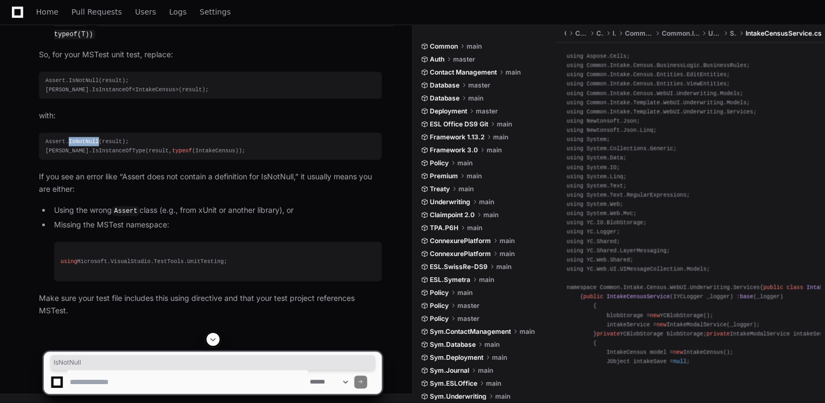
click at [77, 156] on div "Assert.IsNotNull(result); Assert.IsInstanceOfType(result, typeof (IntakeCensus)…" at bounding box center [210, 146] width 330 height 18
copy div "IsNotNull"
click at [108, 374] on textarea at bounding box center [188, 382] width 240 height 24
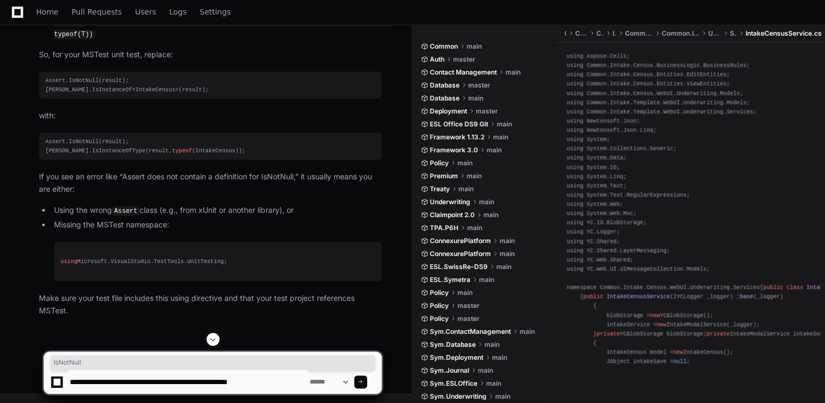
type textarea "**********"
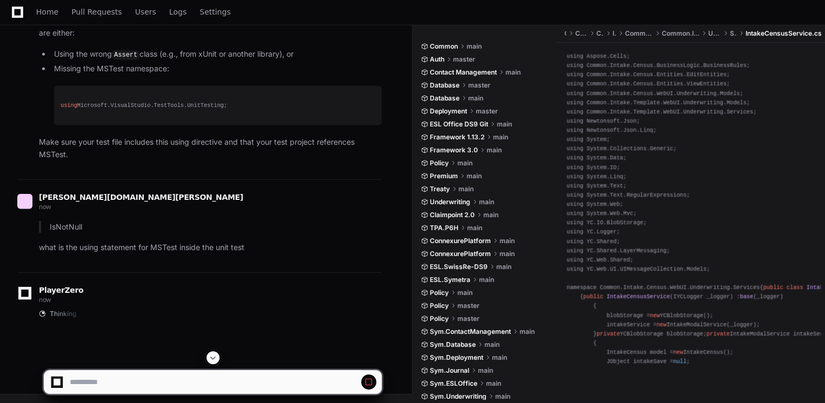
scroll to position [99804, 0]
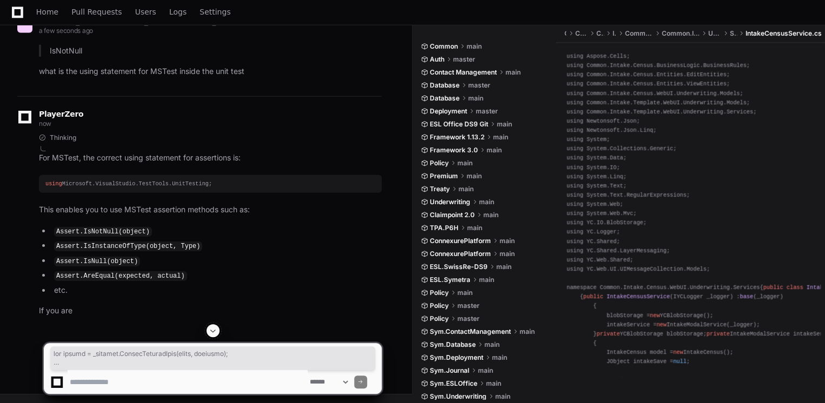
scroll to position [100040, 0]
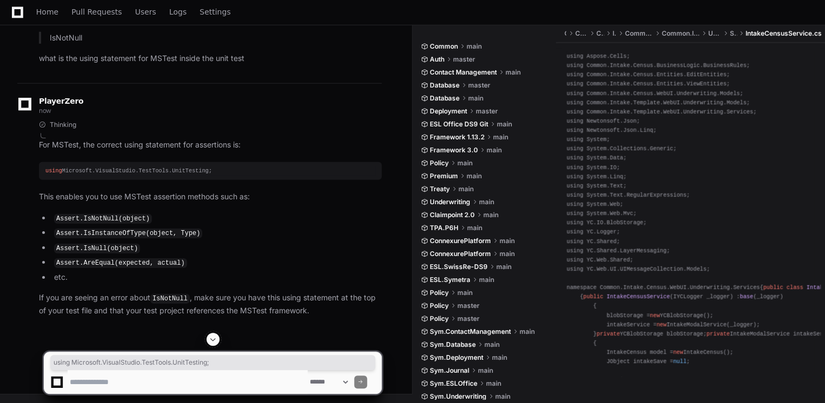
drag, startPoint x: 45, startPoint y: 208, endPoint x: 207, endPoint y: 211, distance: 161.7
click at [207, 176] on div "using Microsoft.VisualStudio.TestTools.UnitTesting;" at bounding box center [210, 170] width 330 height 9
copy div "using Microsoft.VisualStudio.TestTools.UnitTesting;"
click at [152, 379] on textarea at bounding box center [188, 382] width 240 height 24
type textarea "**********"
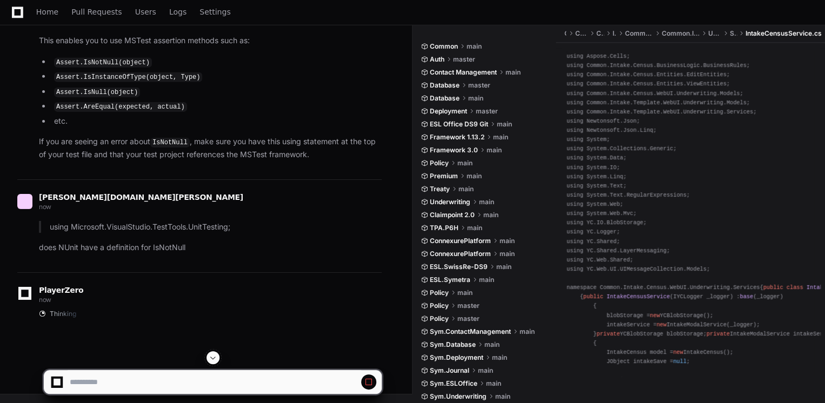
scroll to position [99187, 0]
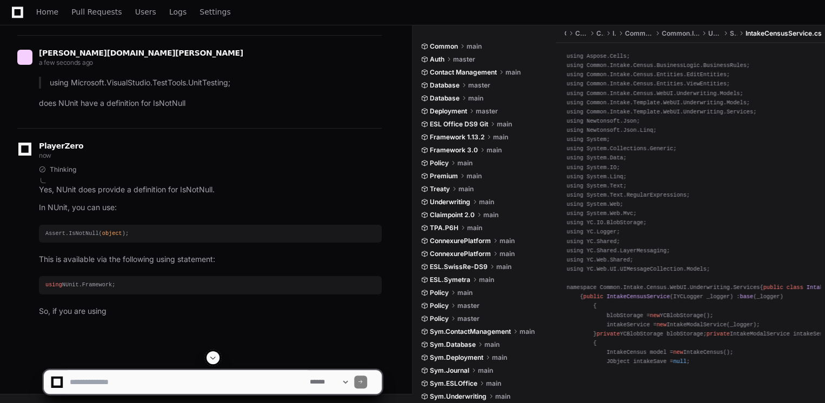
click at [156, 388] on textarea at bounding box center [188, 382] width 240 height 24
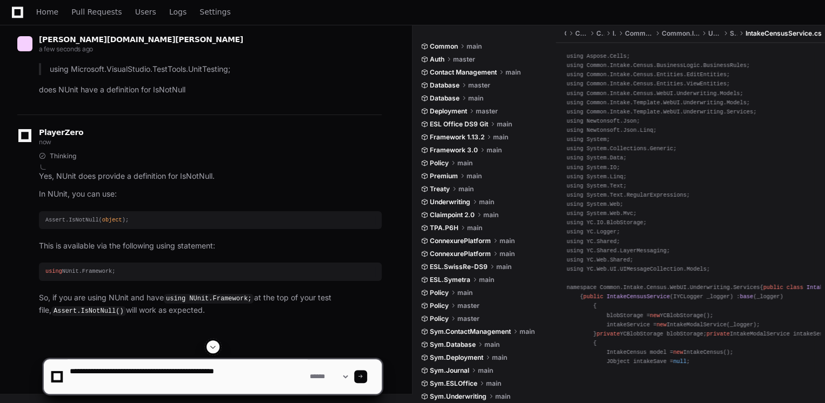
paste textarea "**********"
type textarea "**********"
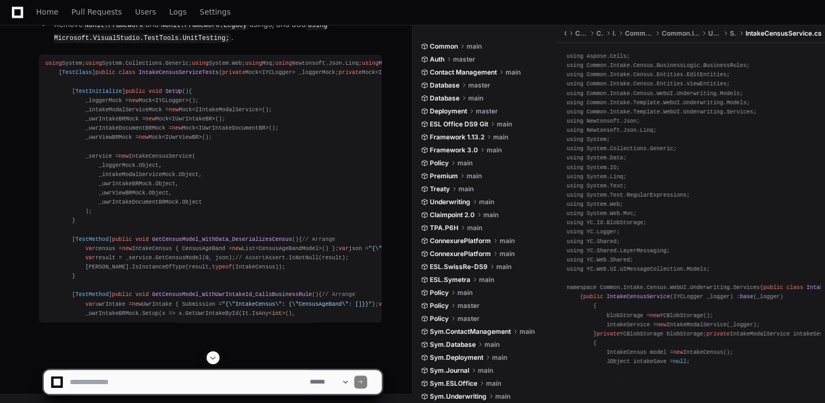
scroll to position [100496, 0]
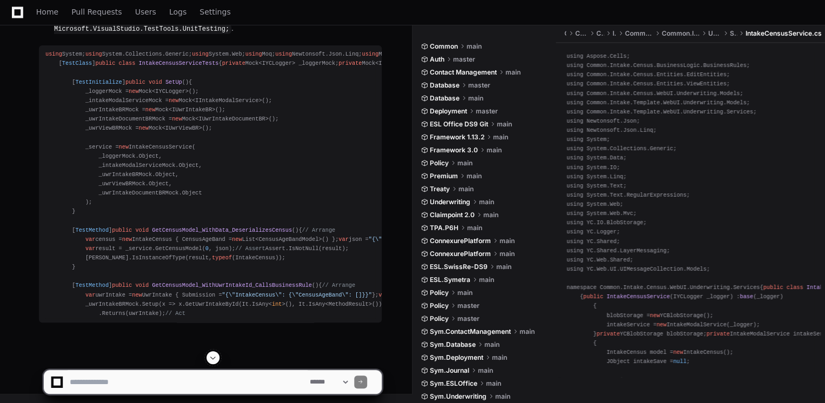
click at [216, 357] on span at bounding box center [213, 358] width 9 height 9
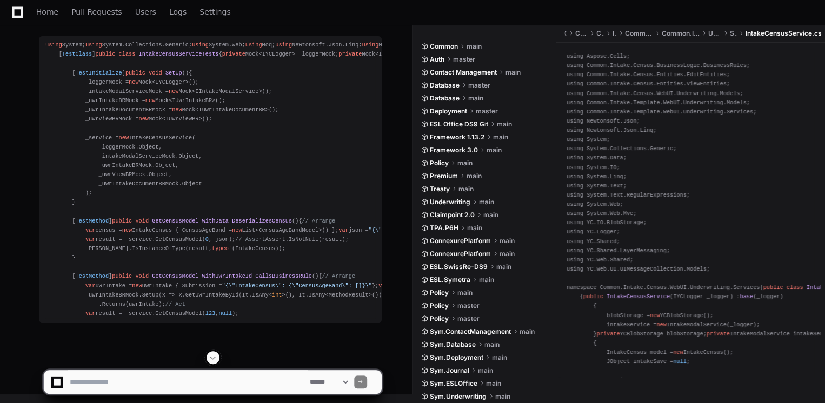
scroll to position [102419, 0]
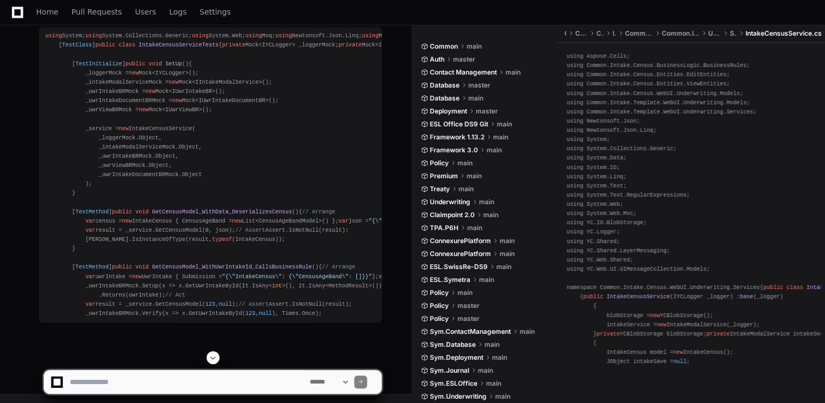
click at [216, 356] on span at bounding box center [213, 358] width 9 height 9
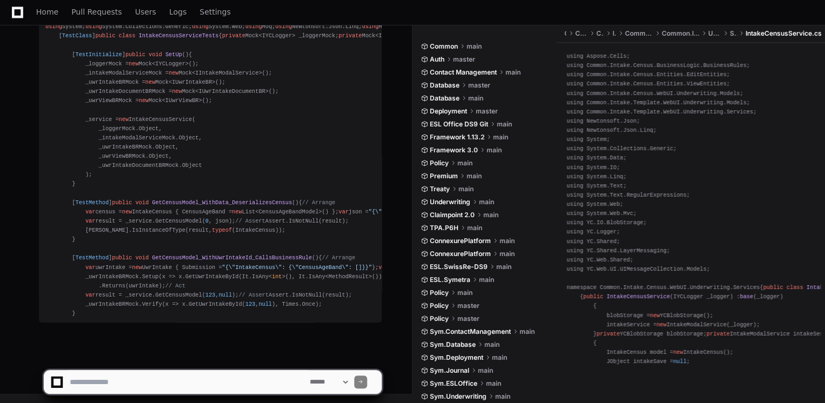
scroll to position [103003, 0]
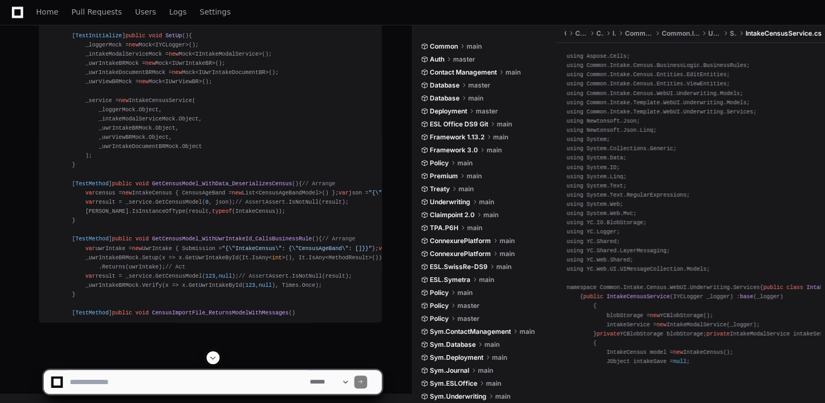
click at [215, 356] on span at bounding box center [213, 358] width 9 height 9
click at [214, 354] on span at bounding box center [213, 358] width 9 height 9
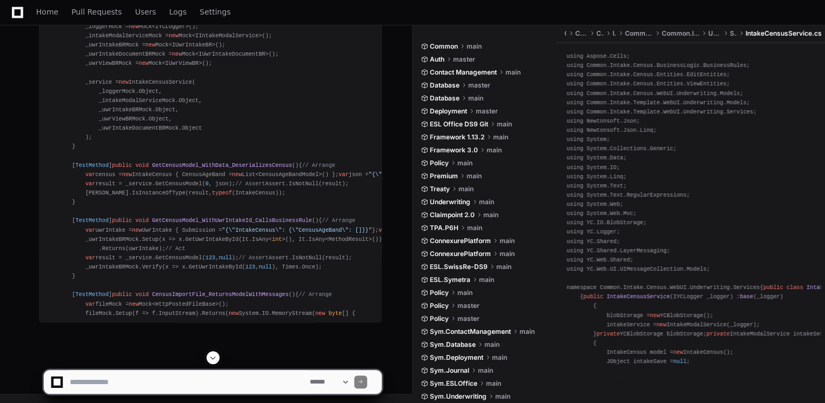
click at [214, 354] on span at bounding box center [213, 358] width 9 height 9
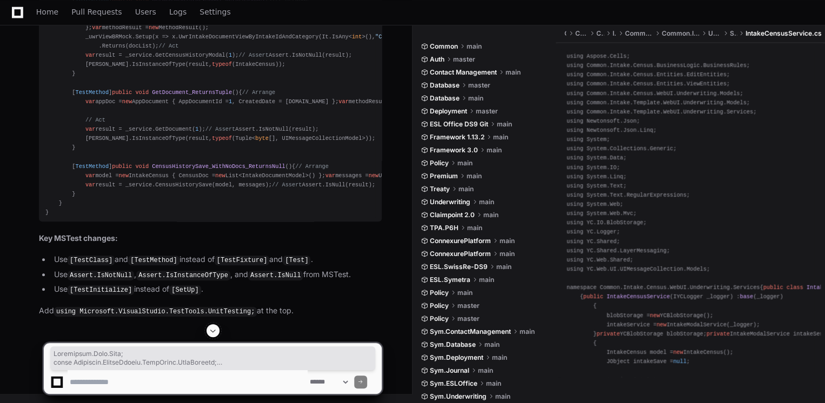
scroll to position [102426, 0]
drag, startPoint x: 68, startPoint y: 215, endPoint x: 35, endPoint y: 172, distance: 54.4
copy div "using System; using System.Collections.Generic; using System.Web; using Moq; us…"
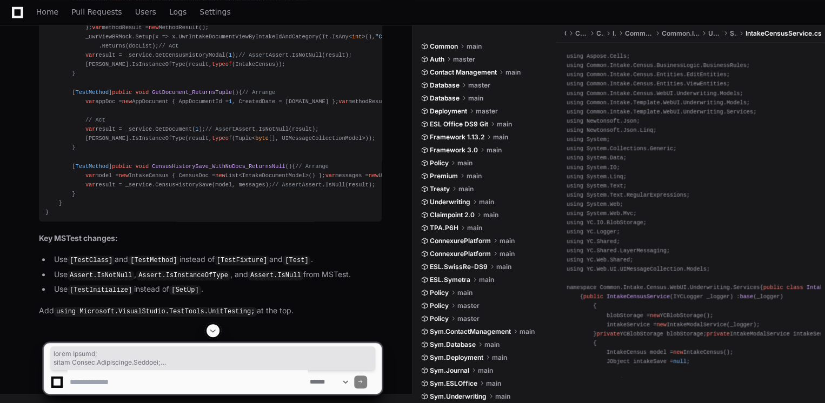
click at [212, 331] on span at bounding box center [213, 330] width 9 height 9
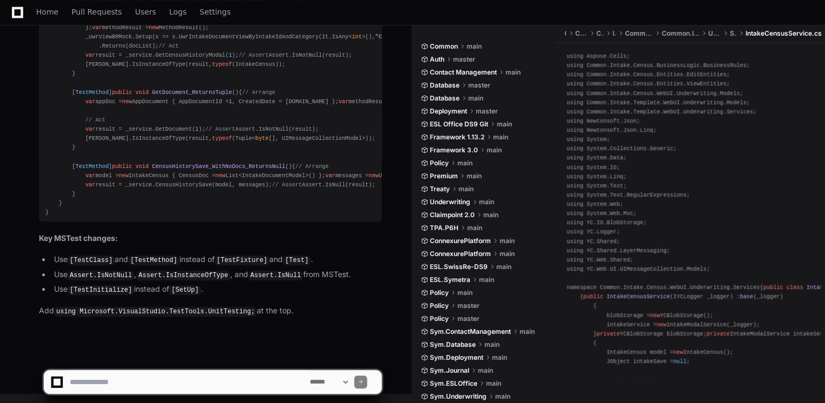
click at [216, 382] on textarea at bounding box center [188, 382] width 240 height 24
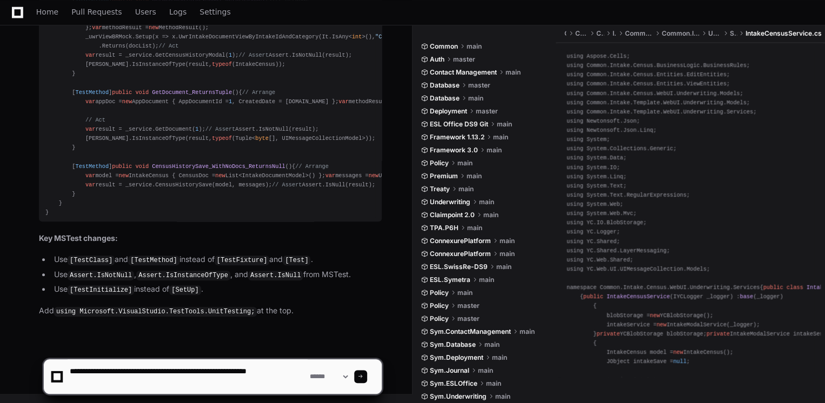
type textarea "**********"
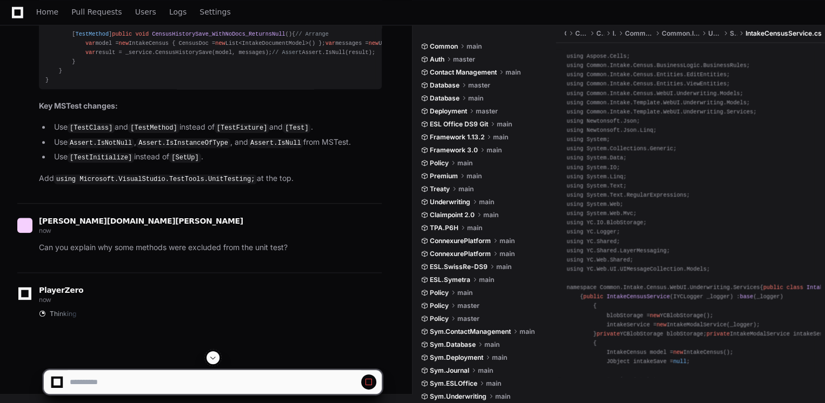
scroll to position [102870, 0]
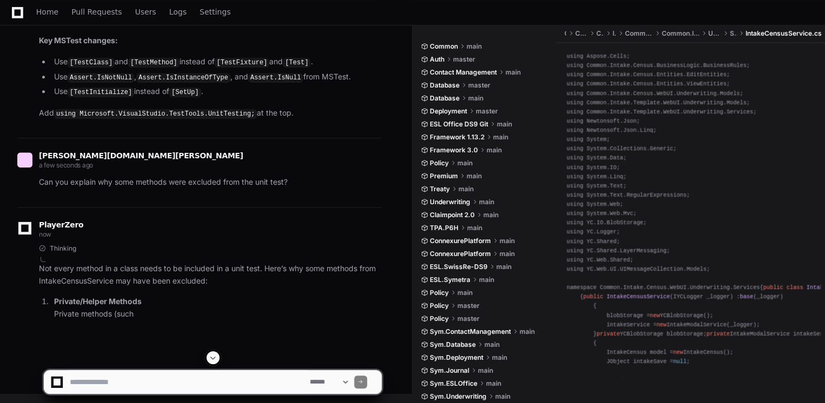
click at [214, 358] on span at bounding box center [213, 358] width 9 height 9
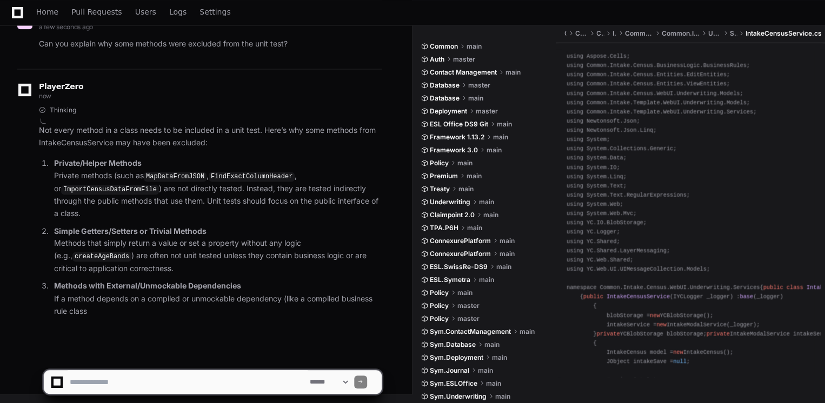
scroll to position [104041, 0]
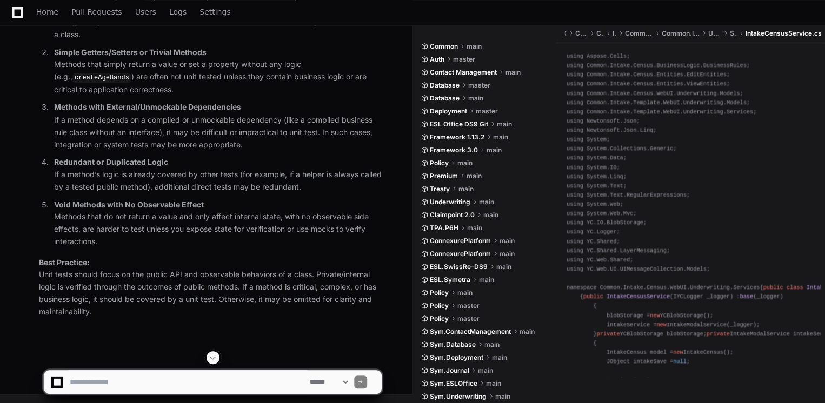
click at [215, 361] on span at bounding box center [213, 358] width 9 height 9
click at [180, 385] on textarea at bounding box center [188, 382] width 240 height 24
paste textarea "**********"
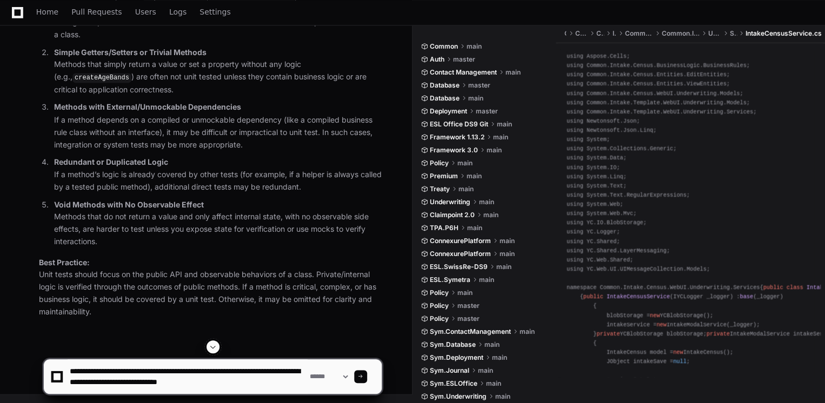
type textarea "**********"
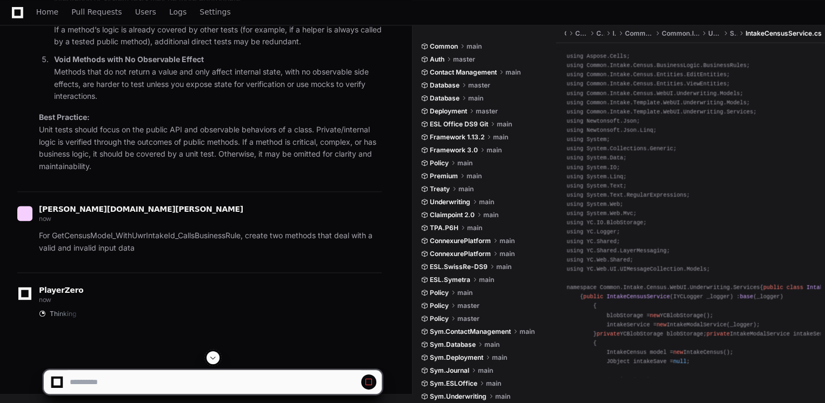
scroll to position [0, 0]
click at [217, 353] on button at bounding box center [212, 357] width 13 height 13
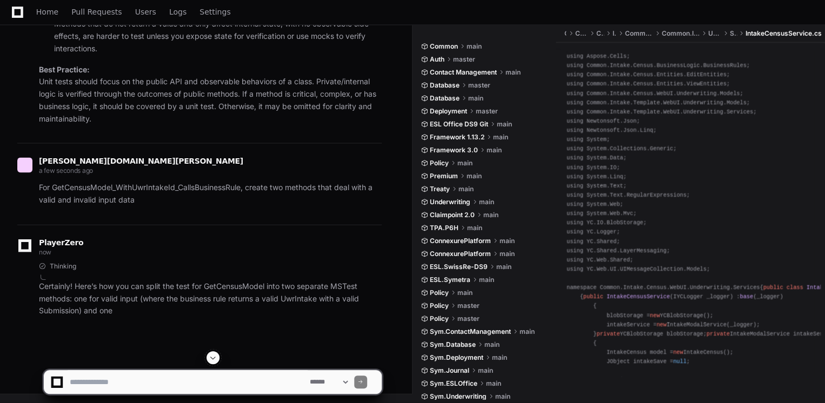
click at [205, 354] on div at bounding box center [212, 357] width 339 height 13
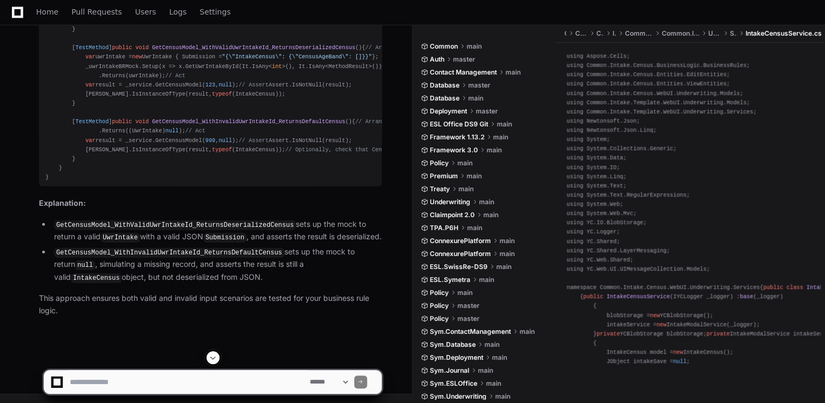
scroll to position [105015, 0]
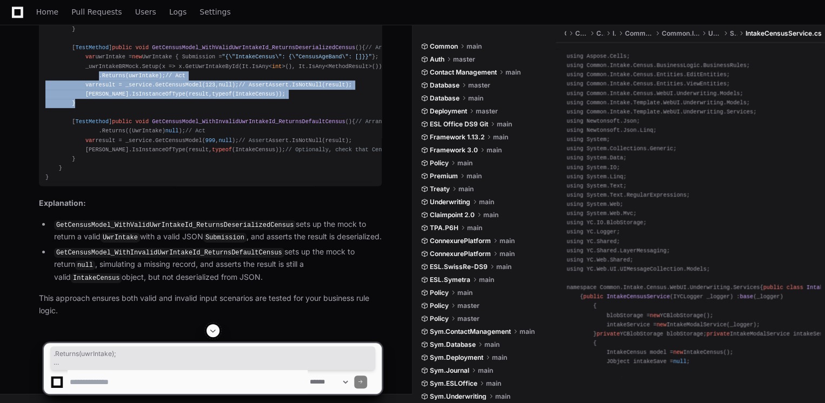
drag, startPoint x: 98, startPoint y: 243, endPoint x: 94, endPoint y: 169, distance: 74.2
click at [94, 169] on div "using Microsoft.VisualStudio.TestTools.UnitTesting; using Moq; using System.Col…" at bounding box center [210, 25] width 330 height 315
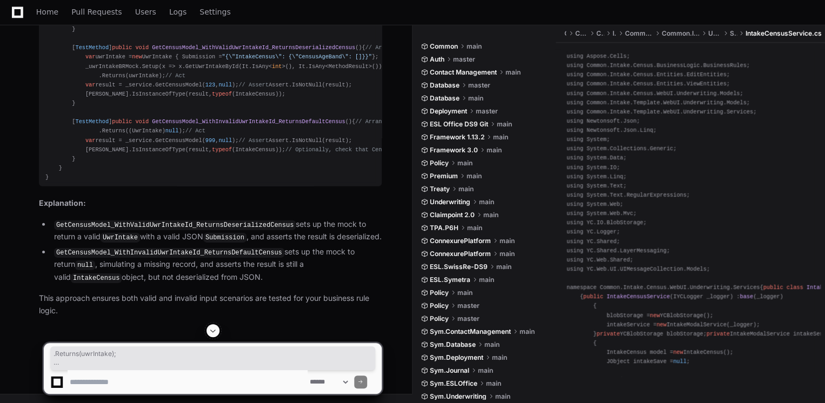
drag, startPoint x: 94, startPoint y: 169, endPoint x: 71, endPoint y: 120, distance: 53.7
click at [80, 137] on div "using Microsoft.VisualStudio.TestTools.UnitTesting; using Moq; using System.Col…" at bounding box center [210, 25] width 330 height 315
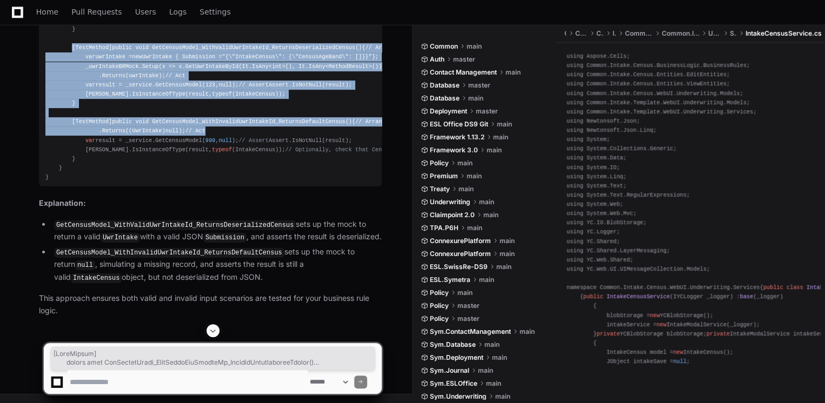
scroll to position [105231, 0]
drag, startPoint x: 67, startPoint y: 111, endPoint x: 125, endPoint y: 190, distance: 98.6
click at [125, 182] on div "using Microsoft.VisualStudio.TestTools.UnitTesting; using Moq; using System.Col…" at bounding box center [210, 25] width 330 height 315
copy div "[ TestMethod ] public void GetCensusModel_WithValidUwrIntakeId_ReturnsDeseriali…"
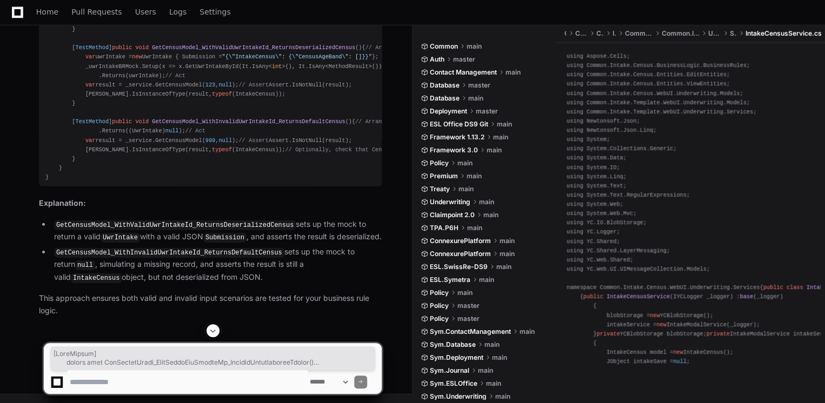
click at [129, 379] on textarea at bounding box center [188, 382] width 240 height 24
paste textarea "**********"
type textarea "**********"
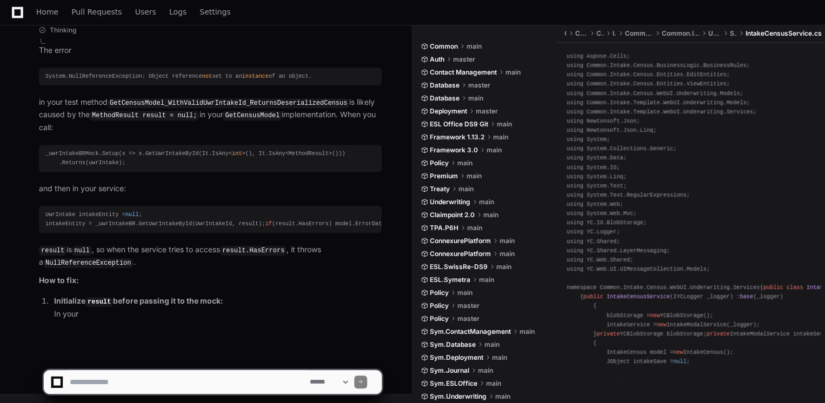
scroll to position [106112, 0]
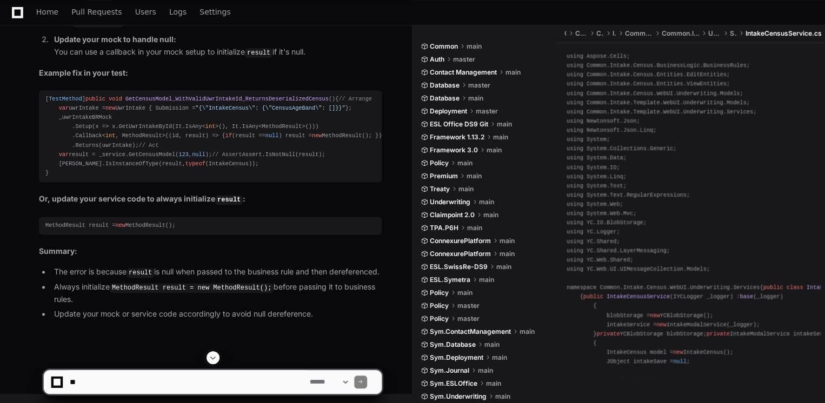
scroll to position [106362, 0]
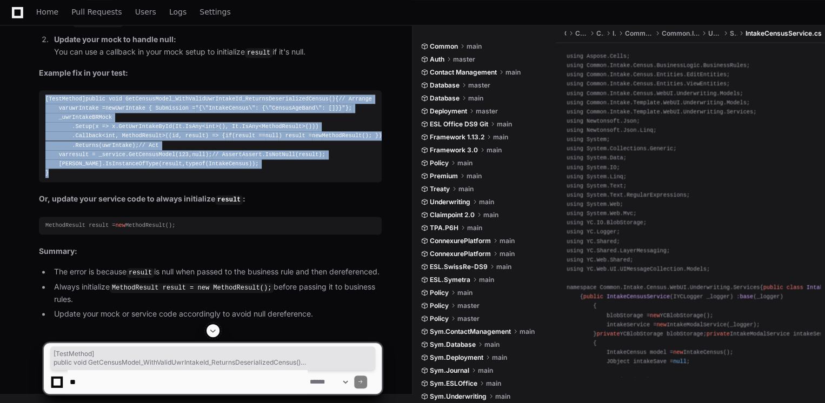
drag, startPoint x: 61, startPoint y: 304, endPoint x: 45, endPoint y: 154, distance: 151.6
click at [45, 154] on div "[ TestMethod ] public void GetCensusModel_WithValidUwrIntakeId_ReturnsDeseriali…" at bounding box center [210, 136] width 330 height 83
copy div "[ TestMethod ] public void GetCensusModel_WithValidUwrIntakeId_ReturnsDeseriali…"
click at [264, 178] on div "[ TestMethod ] public void GetCensusModel_WithValidUwrIntakeId_ReturnsDeseriali…" at bounding box center [210, 136] width 330 height 83
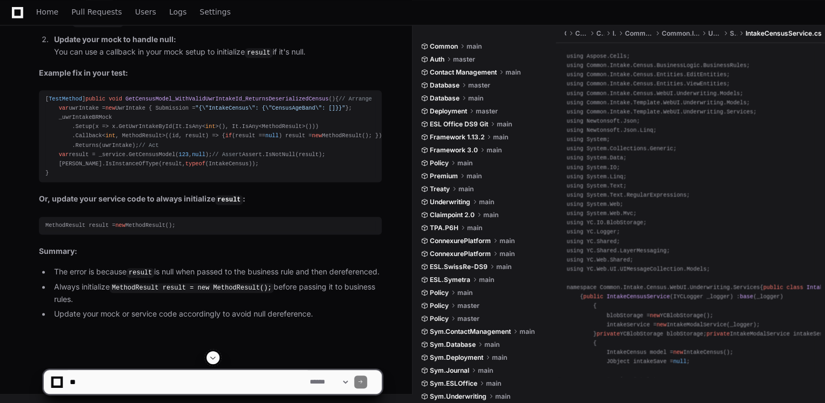
click at [272, 379] on textarea at bounding box center [188, 382] width 240 height 24
paste textarea "**********"
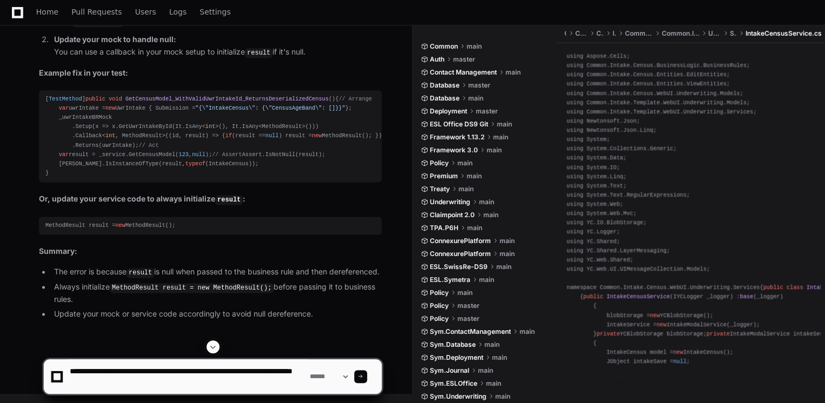
scroll to position [3, 0]
type textarea "**********"
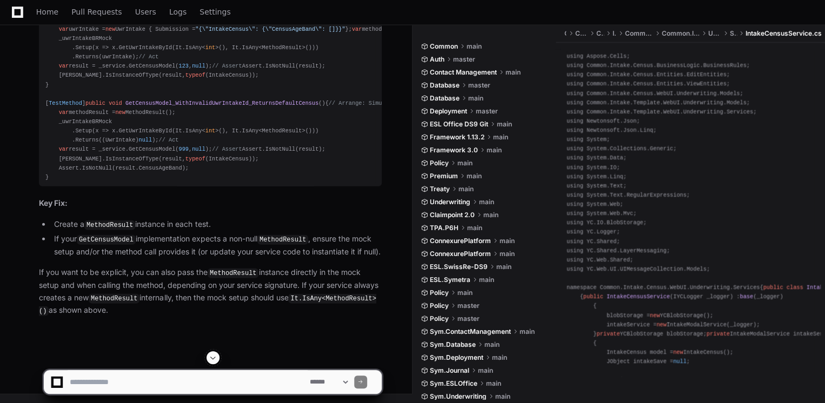
scroll to position [107149, 0]
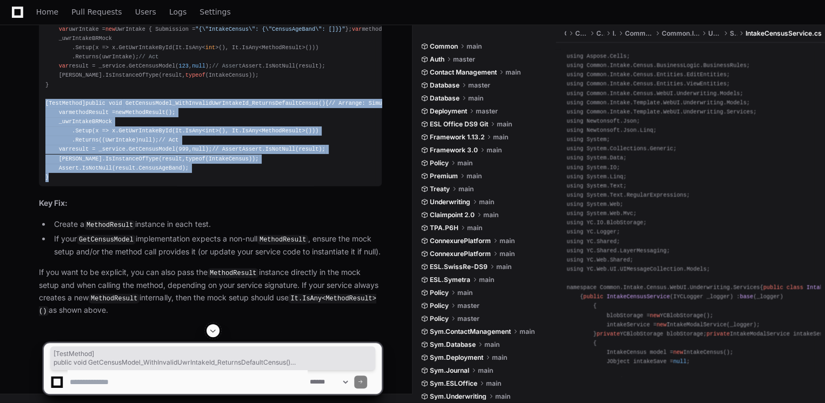
drag, startPoint x: 65, startPoint y: 211, endPoint x: 35, endPoint y: 62, distance: 152.7
click at [35, 62] on div "Thinking Certainly! The error is likely caused by the MethodResult parameter be…" at bounding box center [199, 115] width 364 height 403
copy div "[ TestMethod ] public void GetCensusModel_WithInvalidUwrIntakeId_ReturnsDefault…"
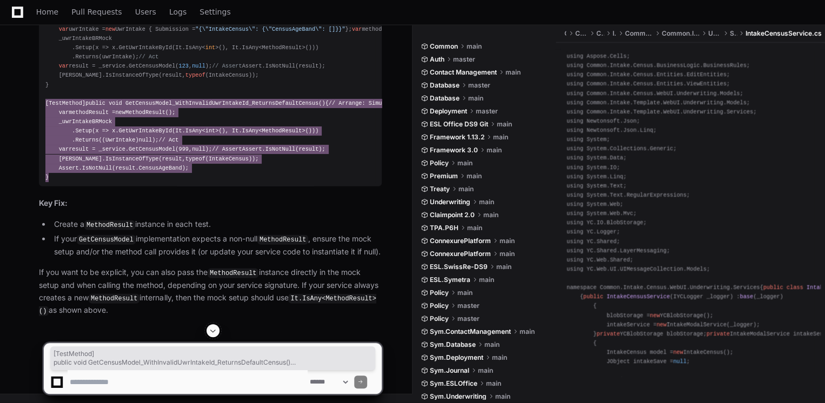
scroll to position [106803, 0]
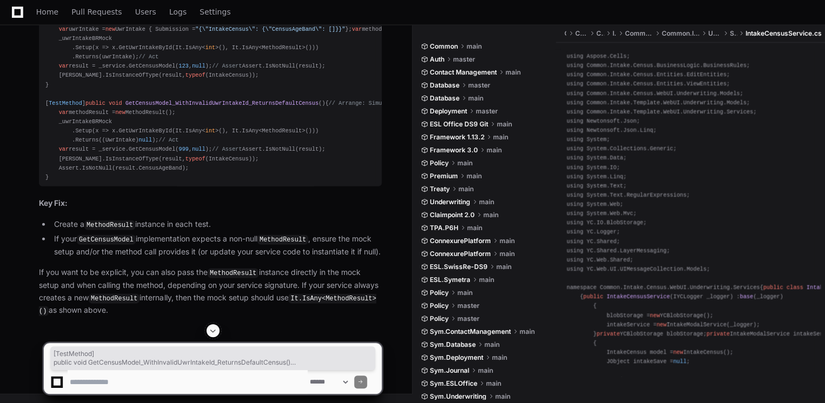
click at [201, 224] on article "Certainly! The error is likely caused by the MethodResult parameter being passe…" at bounding box center [210, 124] width 343 height 385
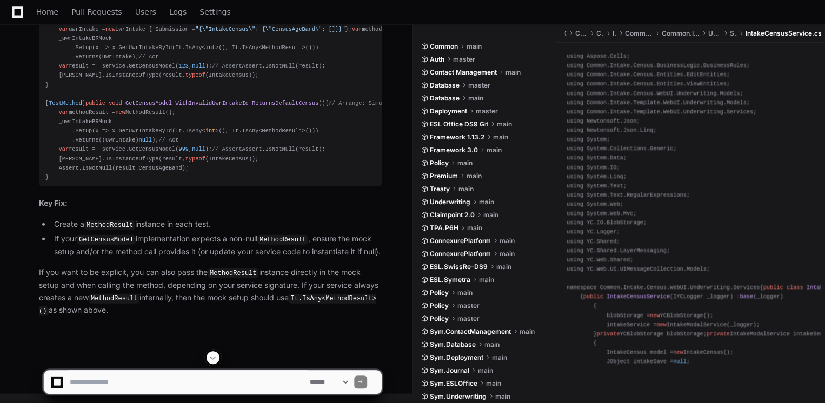
scroll to position [106370, 0]
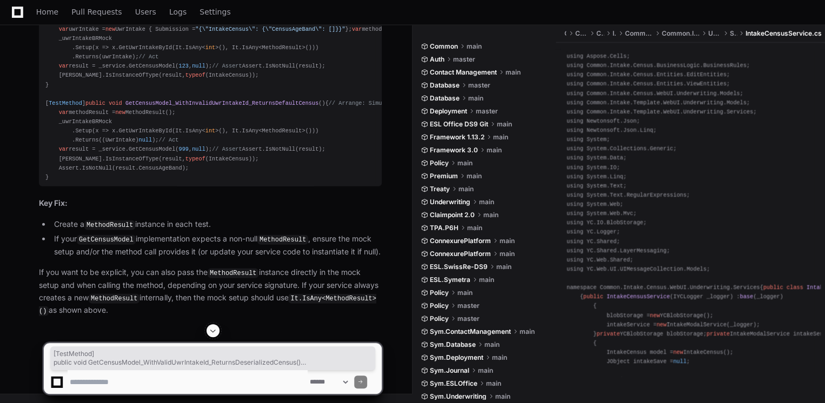
drag, startPoint x: 63, startPoint y: 289, endPoint x: 45, endPoint y: 142, distance: 148.6
copy div "[ TestMethod ] public void GetCensusModel_WithValidUwrIntakeId_ReturnsDeseriali…"
click at [210, 329] on span at bounding box center [213, 330] width 9 height 9
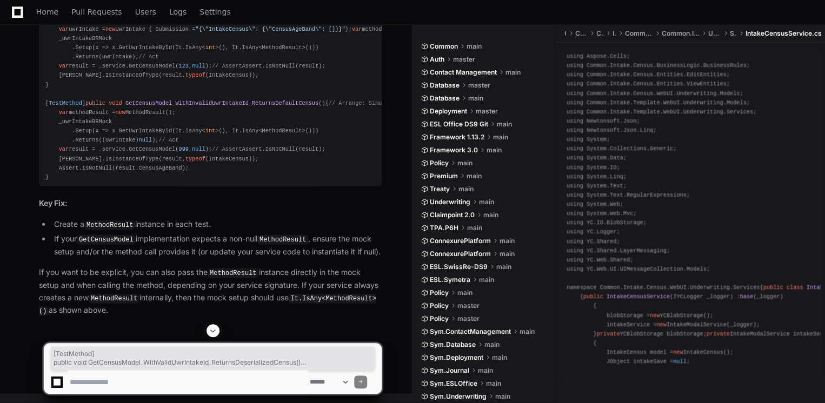
scroll to position [107192, 0]
click at [187, 379] on textarea at bounding box center [188, 382] width 240 height 24
click at [158, 388] on textarea at bounding box center [188, 382] width 240 height 24
paste textarea "**********"
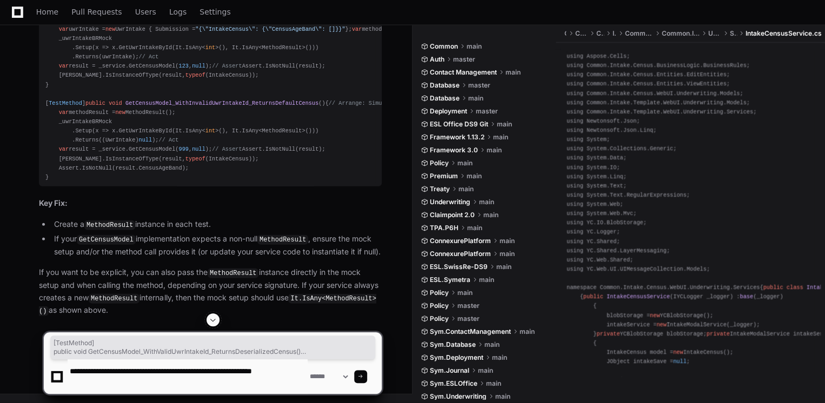
scroll to position [3, 0]
type textarea "**********"
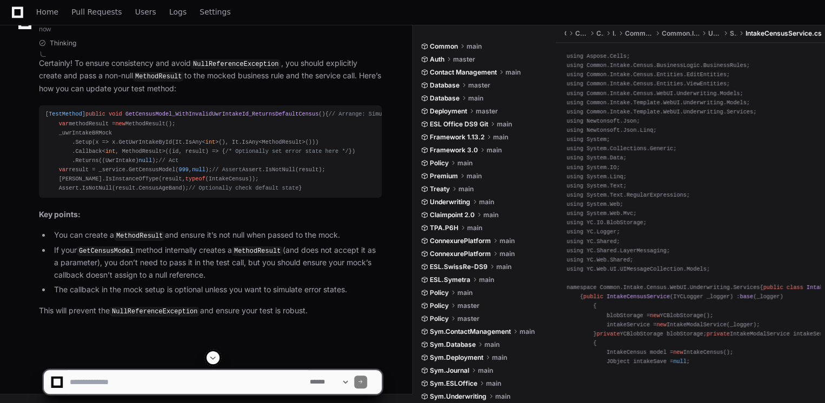
scroll to position [107877, 0]
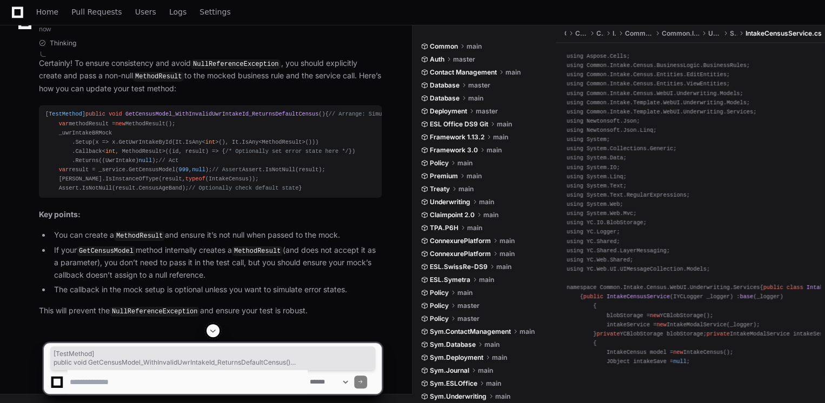
drag, startPoint x: 112, startPoint y: 243, endPoint x: 30, endPoint y: 82, distance: 180.3
click at [30, 82] on div "Thinking Certainly! To ensure consistency and avoid NullReferenceException , yo…" at bounding box center [199, 178] width 364 height 278
copy div "[ TestMethod ] public void GetCensusModel_WithInvalidUwrIntakeId_ReturnsDefault…"
click at [196, 382] on textarea at bounding box center [188, 382] width 240 height 24
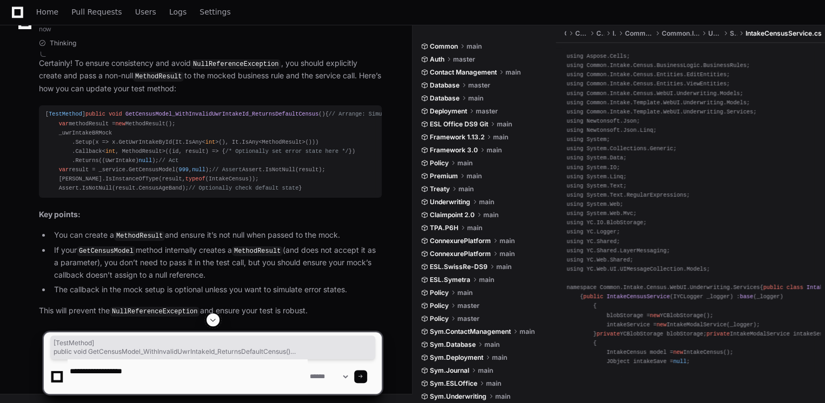
paste textarea "**********"
type textarea "**********"
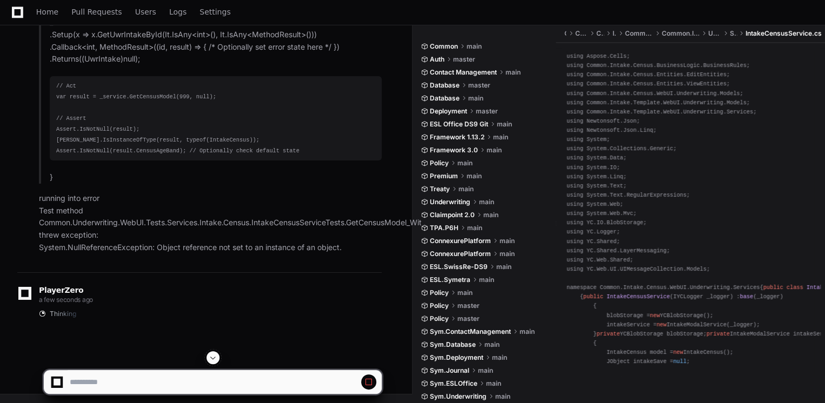
scroll to position [107023, 0]
click at [211, 362] on span at bounding box center [213, 358] width 9 height 9
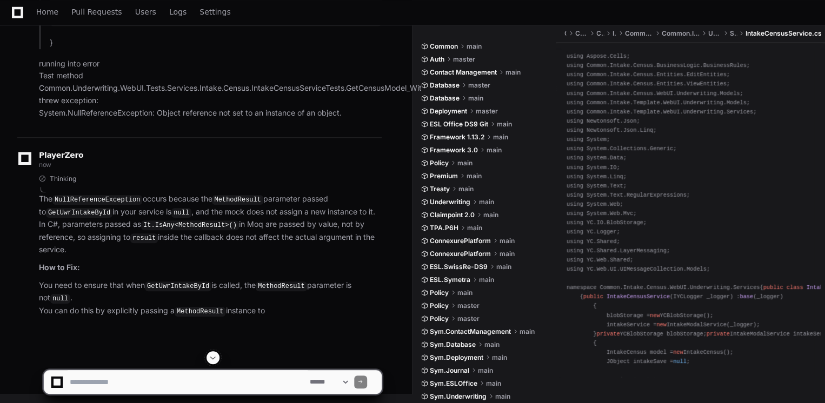
click at [210, 362] on span at bounding box center [213, 358] width 9 height 9
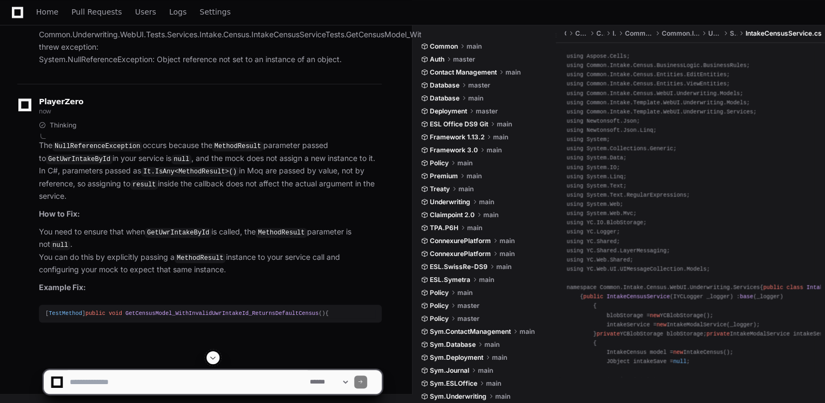
click at [210, 362] on span at bounding box center [213, 358] width 9 height 9
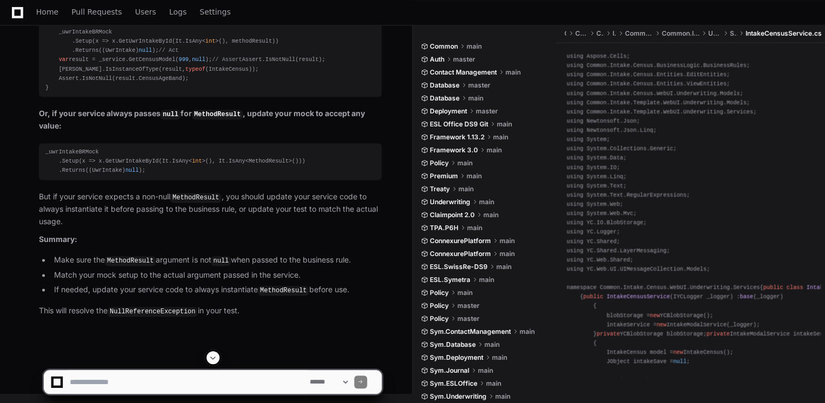
click at [203, 368] on app-app-chat-input "**********" at bounding box center [212, 372] width 339 height 43
click at [204, 375] on textarea at bounding box center [188, 382] width 240 height 24
click at [81, 382] on textarea at bounding box center [188, 382] width 240 height 24
type textarea "**********"
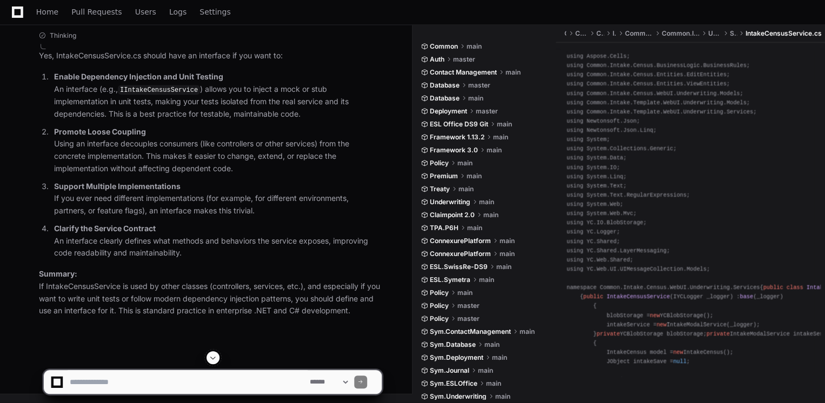
scroll to position [109308, 0]
click at [154, 381] on textarea at bounding box center [188, 382] width 240 height 24
type textarea "*"
click at [102, 382] on textarea at bounding box center [188, 382] width 240 height 24
type textarea "**********"
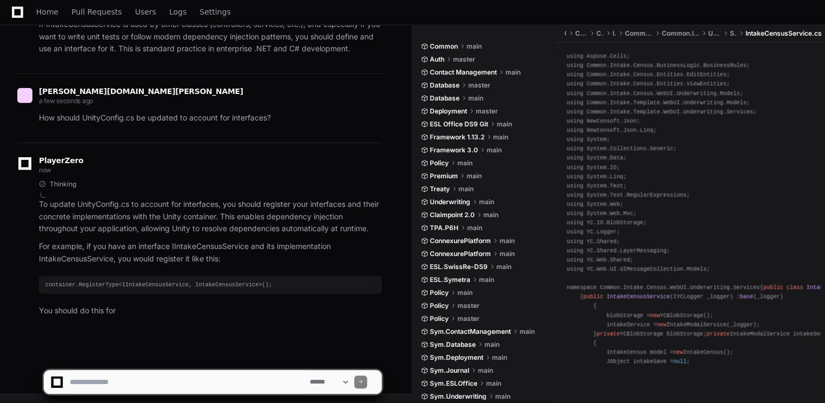
scroll to position [109566, 0]
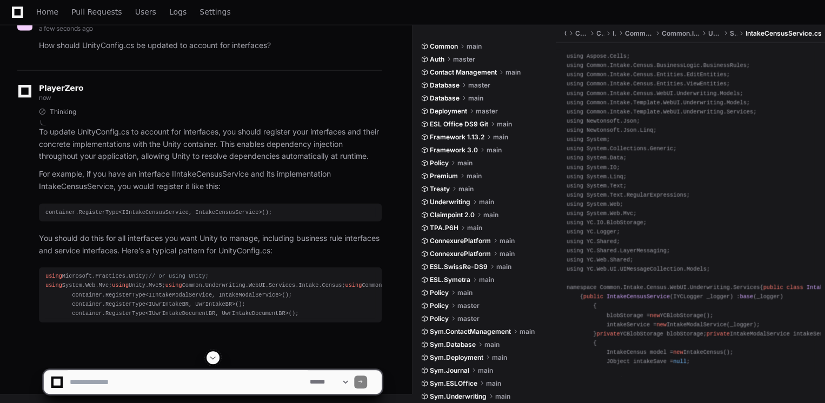
drag, startPoint x: 263, startPoint y: 285, endPoint x: 74, endPoint y: 291, distance: 188.8
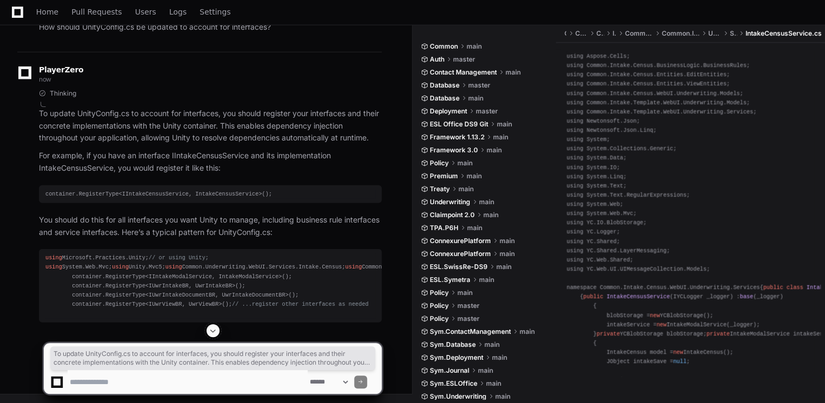
drag, startPoint x: 144, startPoint y: 289, endPoint x: 242, endPoint y: 283, distance: 98.6
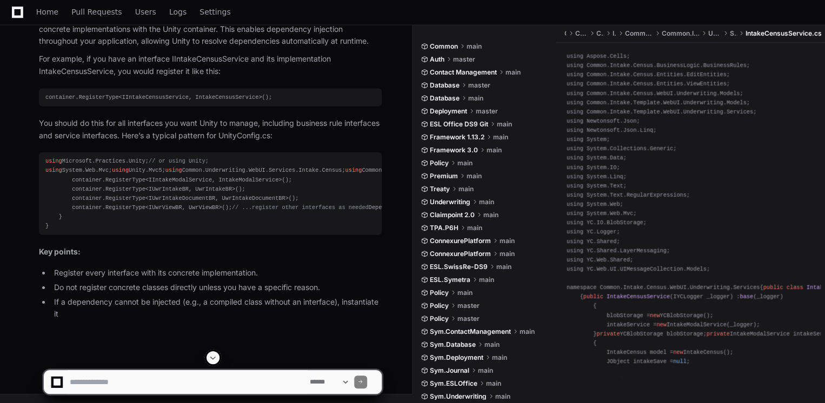
drag, startPoint x: 251, startPoint y: 284, endPoint x: 71, endPoint y: 284, distance: 180.0
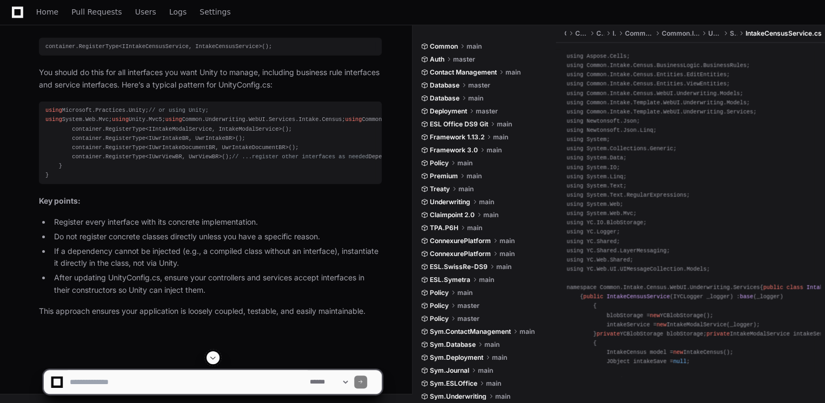
scroll to position [109813, 0]
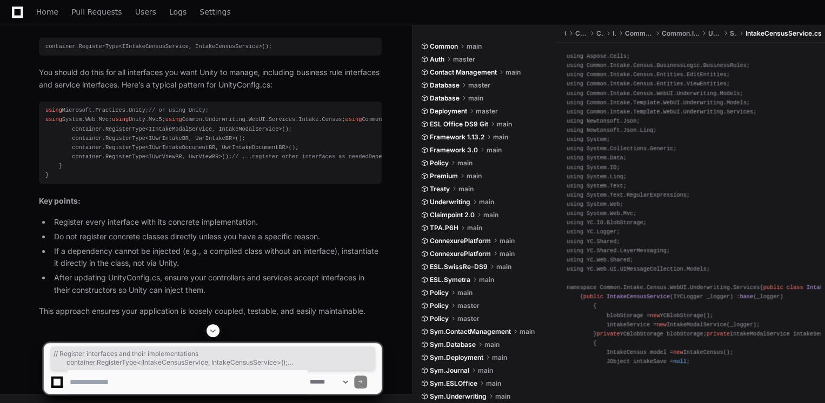
drag, startPoint x: 221, startPoint y: 260, endPoint x: 70, endPoint y: 215, distance: 157.5
click at [70, 180] on div "using Microsoft.Practices.Unity; // or using Unity; using System.Web.Mvc; using…" at bounding box center [210, 143] width 330 height 74
copy div "// Register interfaces and their implementations container.RegisterType<IIntake…"
click at [275, 250] on li "If a dependency cannot be injected (e.g., a compiled class without an interface…" at bounding box center [216, 257] width 331 height 25
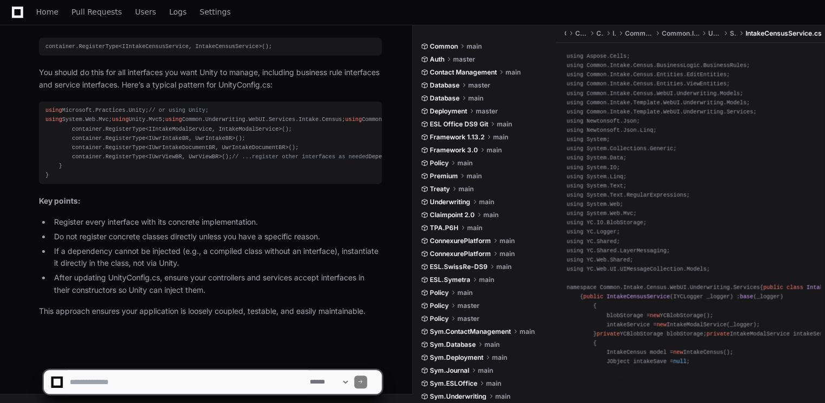
click at [222, 379] on textarea at bounding box center [188, 382] width 240 height 24
type textarea "*"
type textarea "**********"
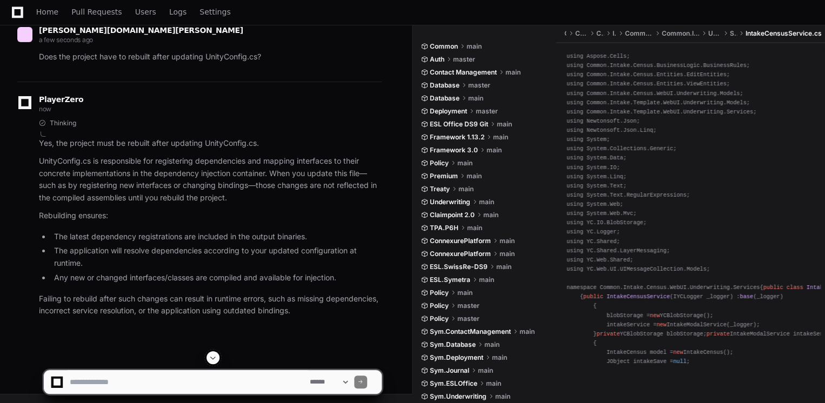
scroll to position [110262, 0]
click at [72, 372] on textarea at bounding box center [188, 382] width 240 height 24
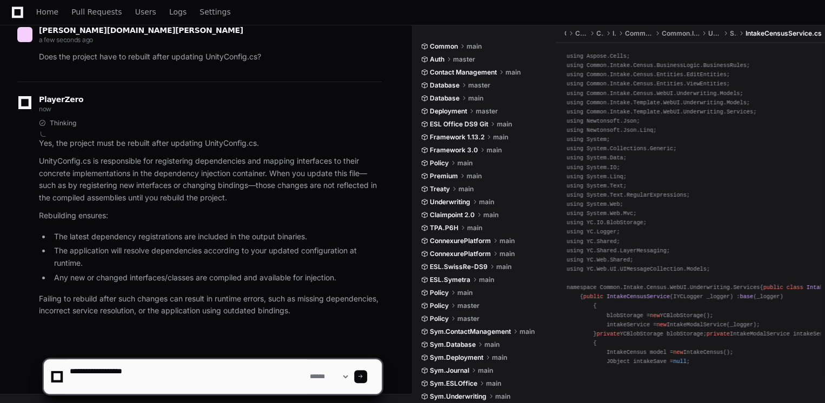
paste textarea "**********"
type textarea "**********"
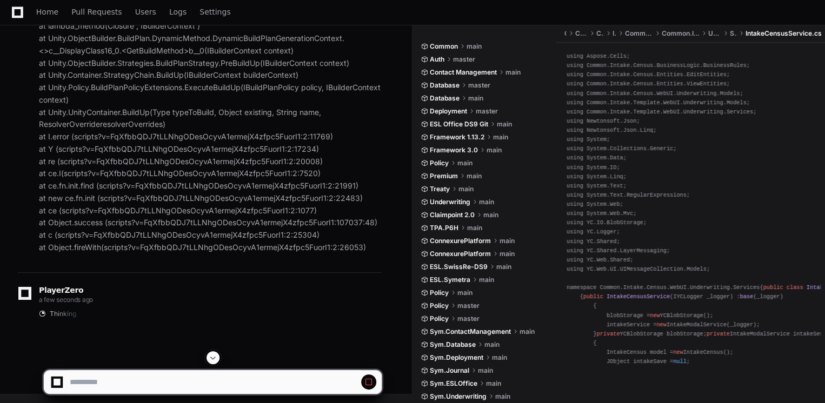
scroll to position [0, 0]
click at [213, 358] on span at bounding box center [213, 358] width 9 height 9
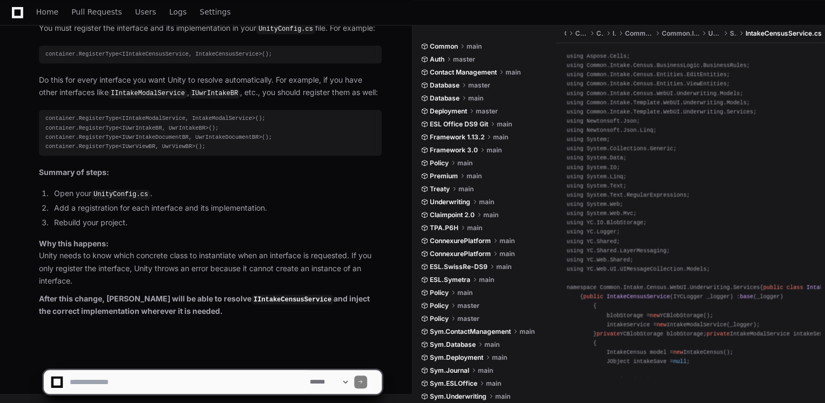
scroll to position [111184, 0]
click at [226, 376] on textarea at bounding box center [188, 382] width 240 height 24
type textarea "**********"
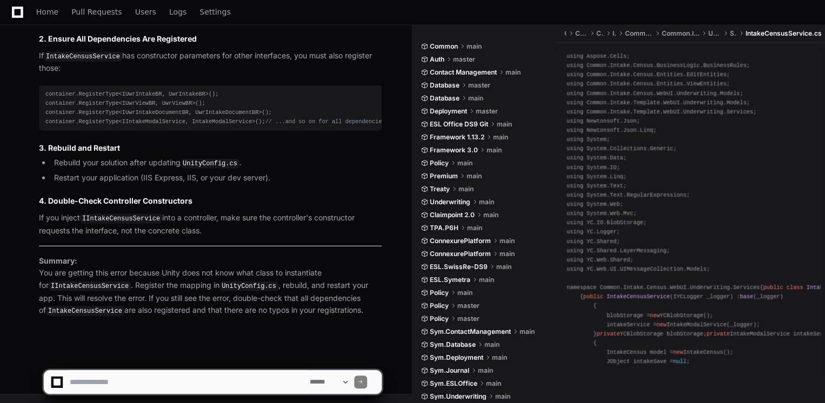
scroll to position [111892, 0]
click at [163, 298] on p "Summary: You are getting this error because Unity does not know what class to i…" at bounding box center [210, 286] width 343 height 62
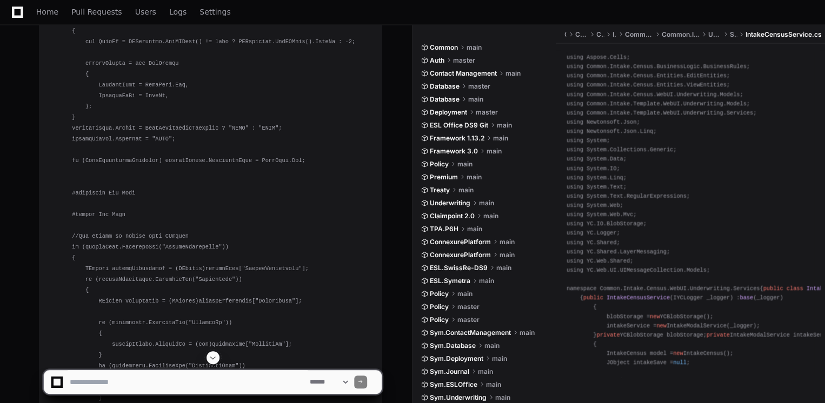
scroll to position [15638, 0]
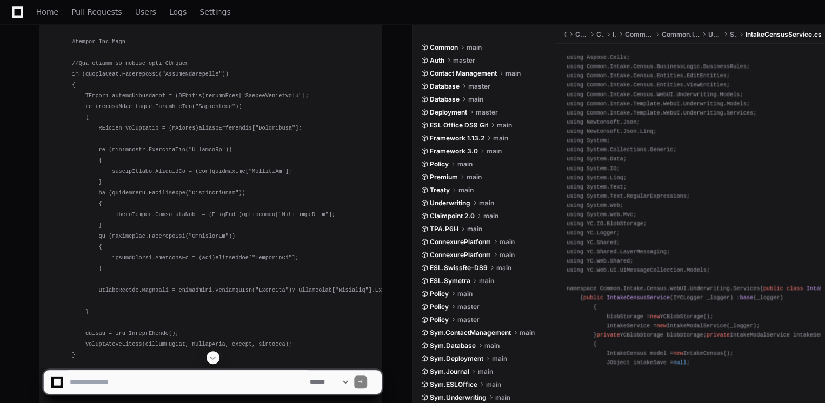
scroll to position [15682, 0]
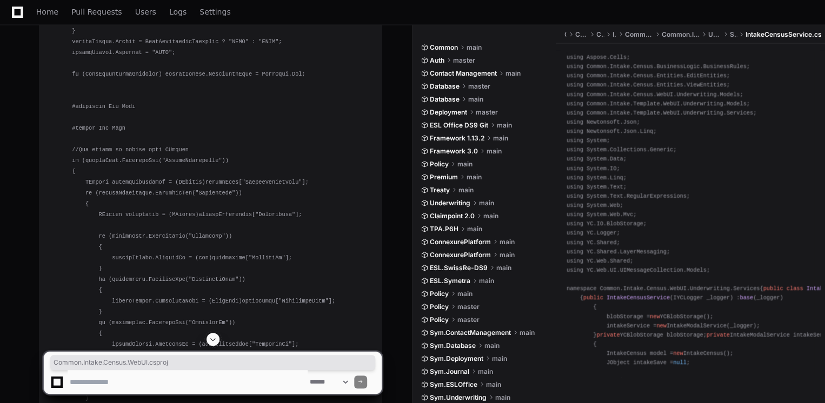
drag, startPoint x: 190, startPoint y: 163, endPoint x: 56, endPoint y: 170, distance: 134.3
copy code "Common.Intake.Census.WebUI.csproj"
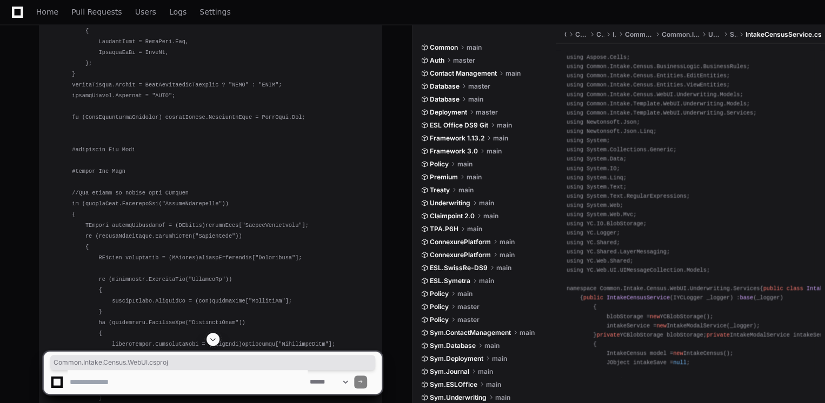
scroll to position [15465, 0]
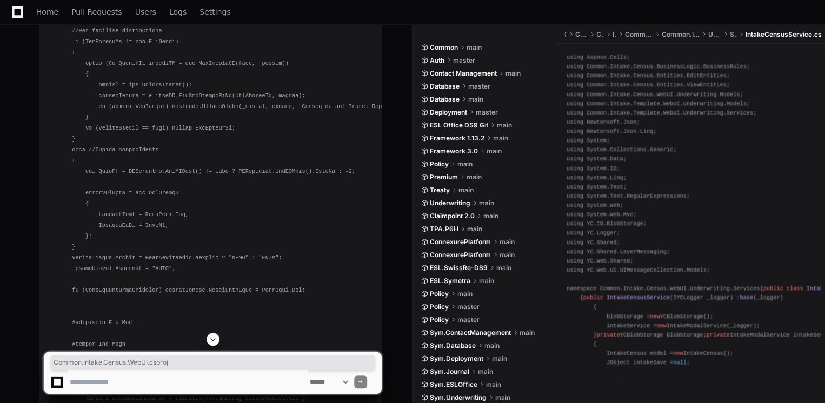
click at [215, 339] on span at bounding box center [213, 339] width 9 height 9
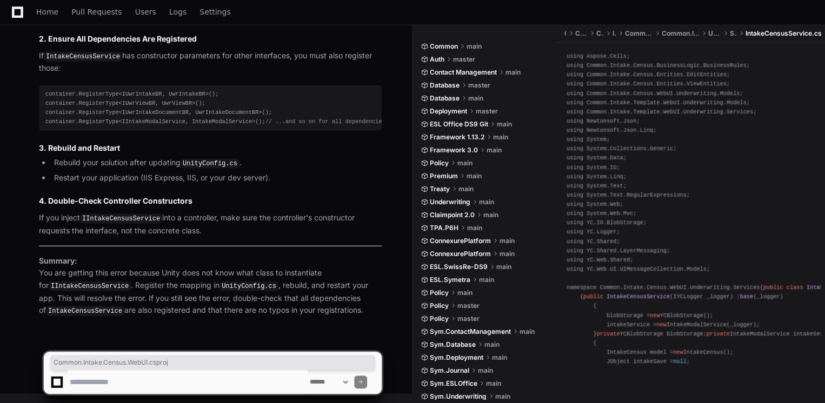
click at [205, 383] on textarea at bounding box center [188, 382] width 240 height 24
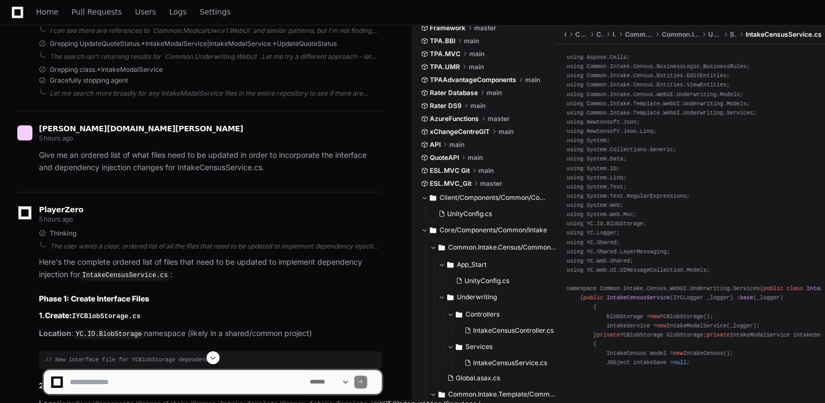
scroll to position [10428, 0]
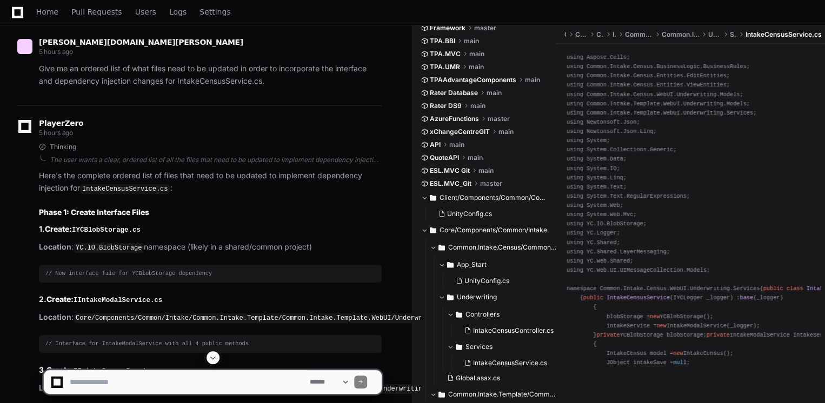
click at [157, 374] on textarea at bounding box center [188, 382] width 240 height 24
paste textarea "**********"
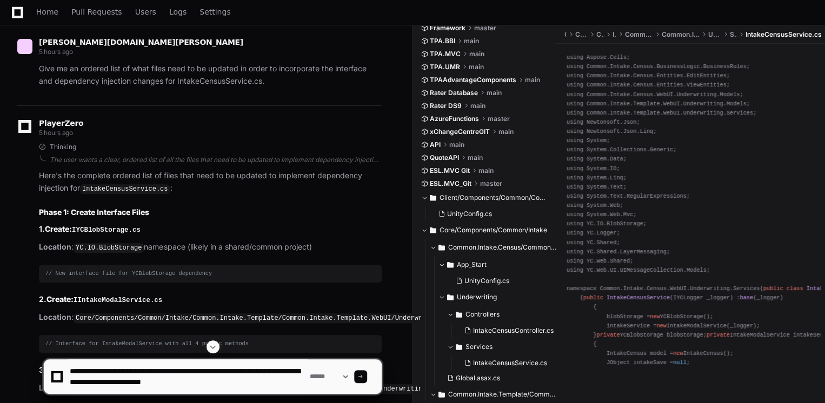
type textarea "**********"
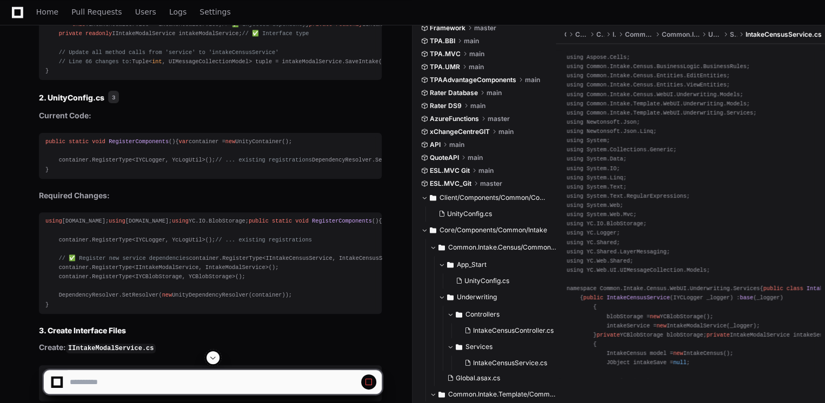
scroll to position [9520, 0]
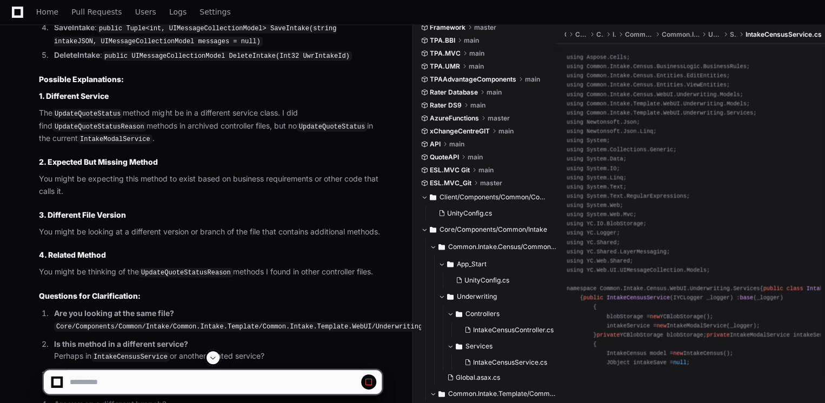
click at [213, 358] on span at bounding box center [213, 358] width 9 height 9
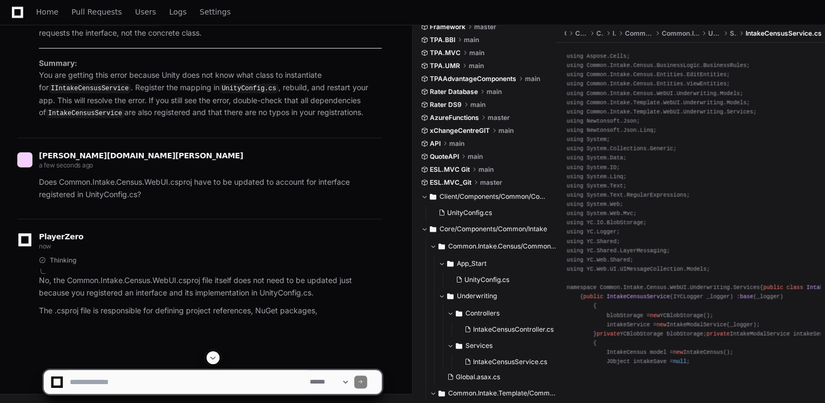
click at [213, 359] on span at bounding box center [213, 358] width 9 height 9
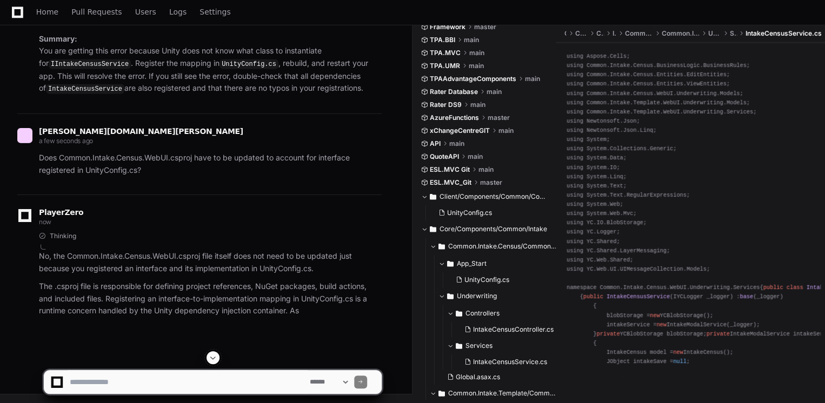
click at [213, 359] on span at bounding box center [213, 358] width 9 height 9
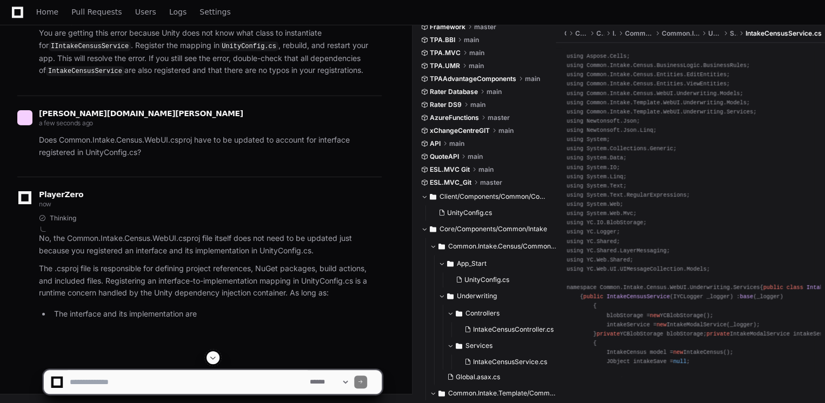
click at [213, 359] on span at bounding box center [213, 358] width 9 height 9
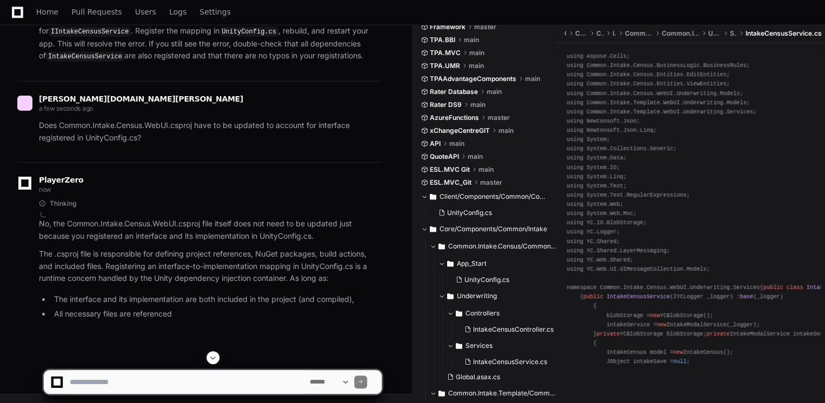
click at [213, 359] on span at bounding box center [213, 358] width 9 height 9
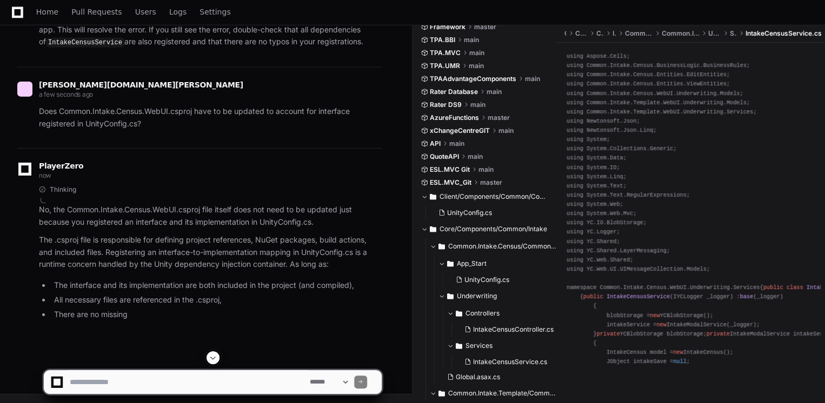
click at [213, 359] on span at bounding box center [213, 358] width 9 height 9
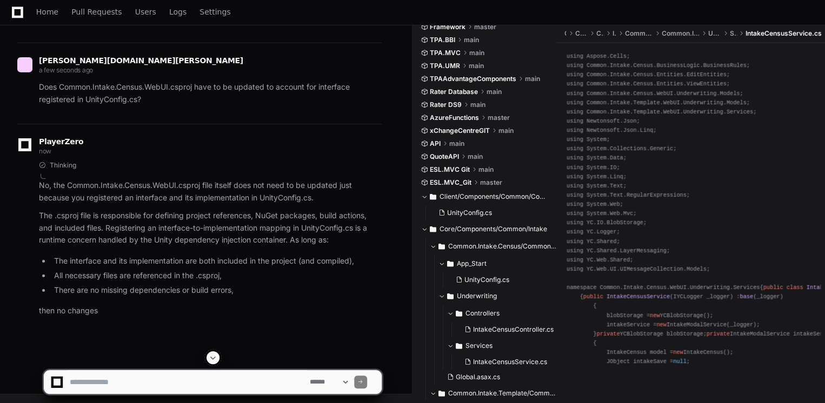
click at [213, 359] on span at bounding box center [213, 358] width 9 height 9
click at [213, 359] on app-app-chat-input "**********" at bounding box center [212, 372] width 339 height 43
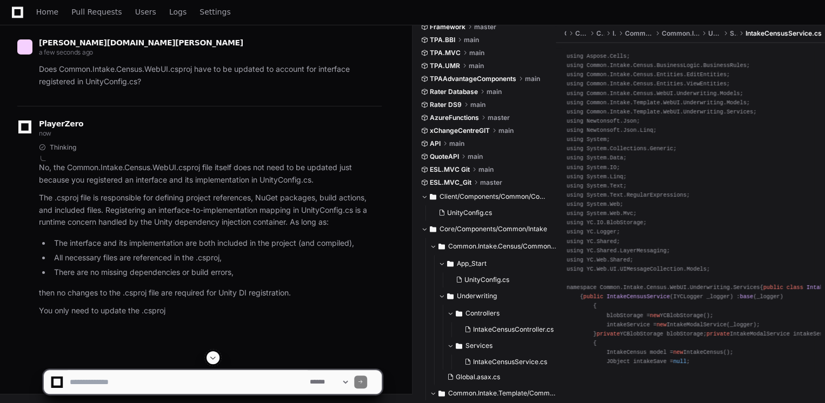
click at [213, 359] on span at bounding box center [213, 358] width 9 height 9
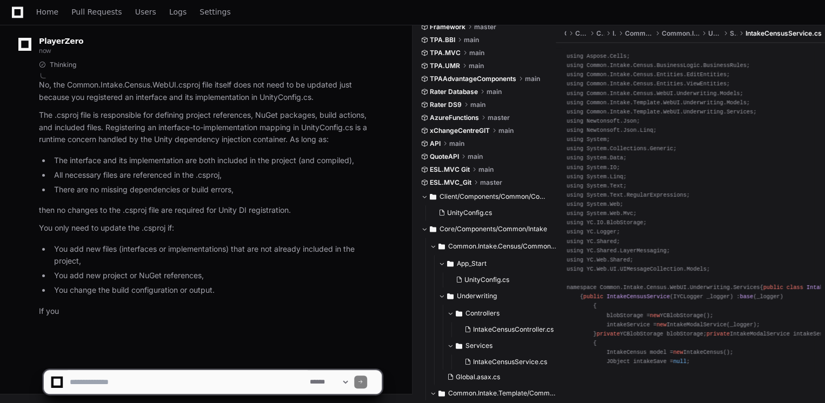
scroll to position [112281, 0]
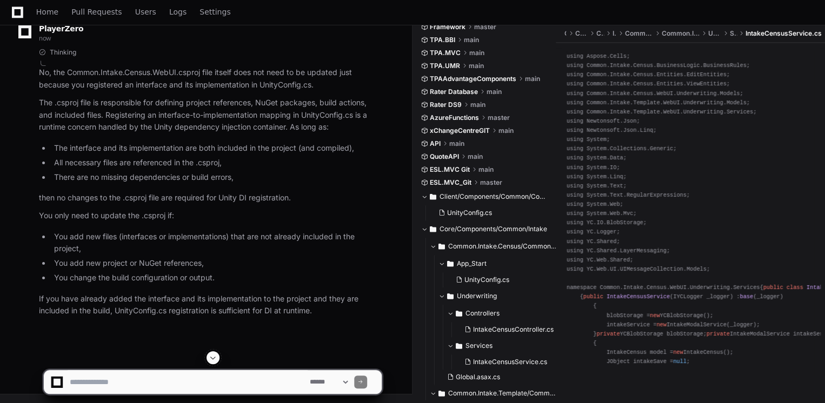
click at [205, 375] on textarea at bounding box center [188, 382] width 240 height 24
type textarea "**********"
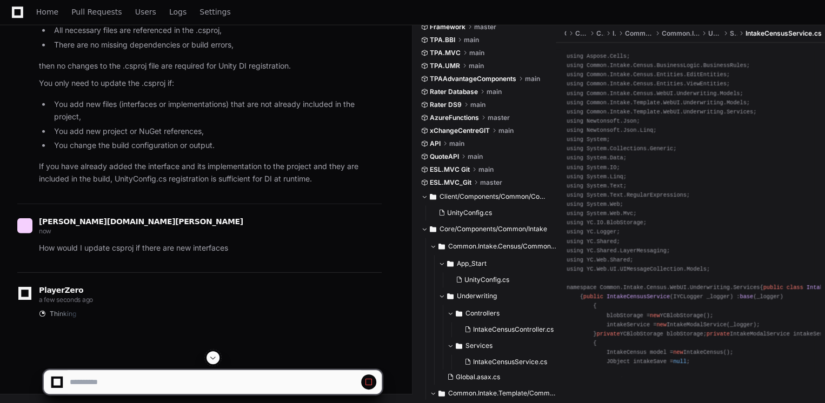
scroll to position [111428, 0]
click at [209, 354] on span at bounding box center [213, 358] width 9 height 9
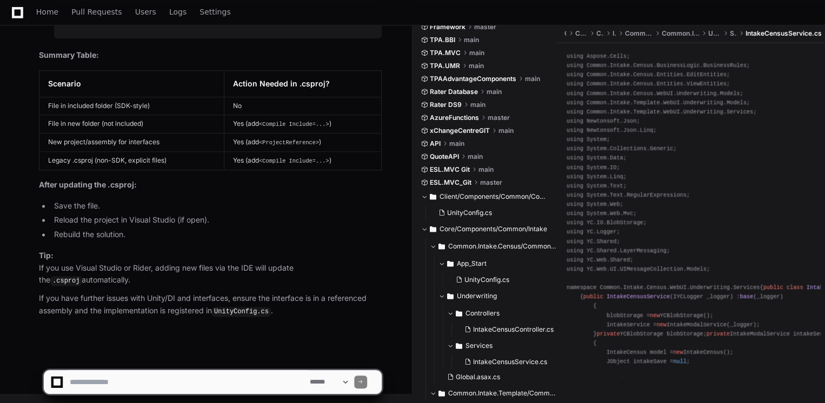
scroll to position [113153, 0]
click at [250, 383] on textarea at bounding box center [188, 382] width 240 height 24
type textarea "*"
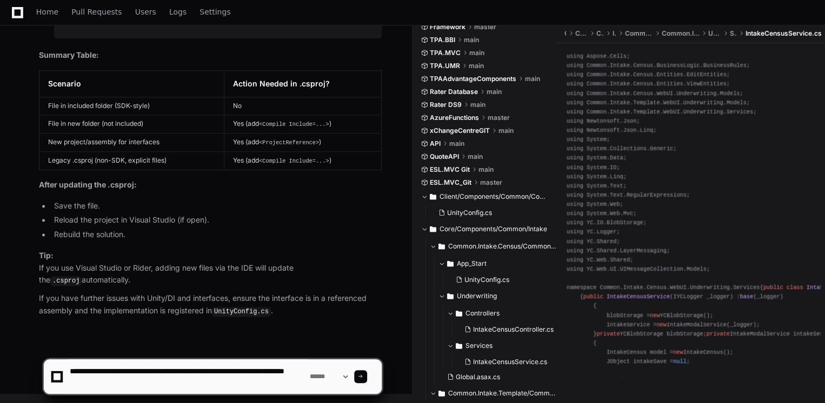
type textarea "**********"
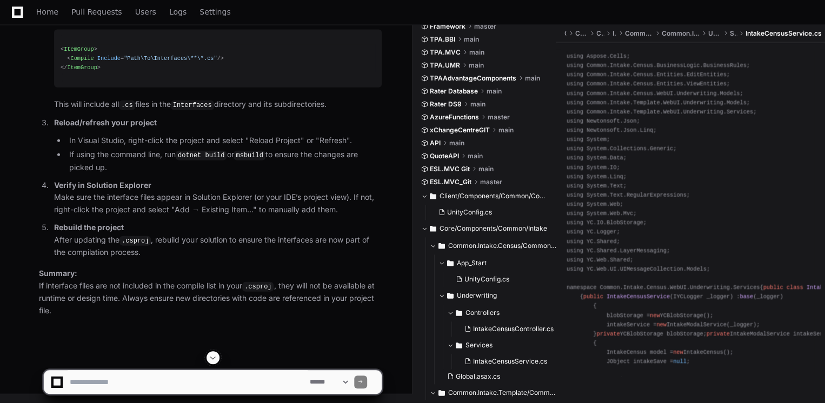
scroll to position [113632, 0]
click at [130, 372] on textarea at bounding box center [188, 382] width 240 height 24
click at [104, 374] on textarea at bounding box center [188, 382] width 240 height 24
type textarea "**********"
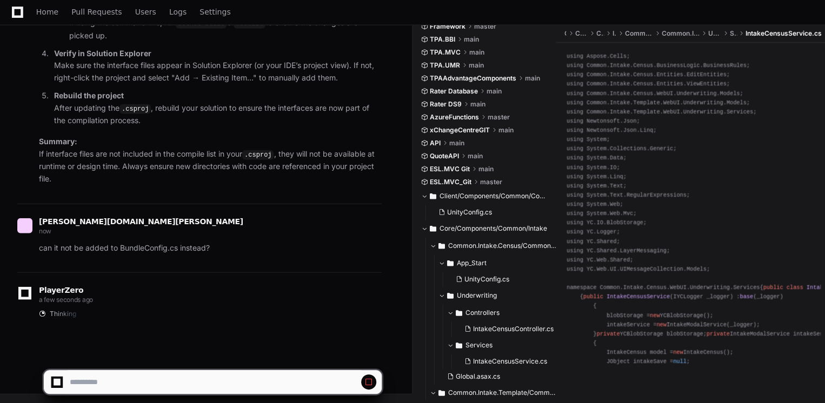
scroll to position [113846, 0]
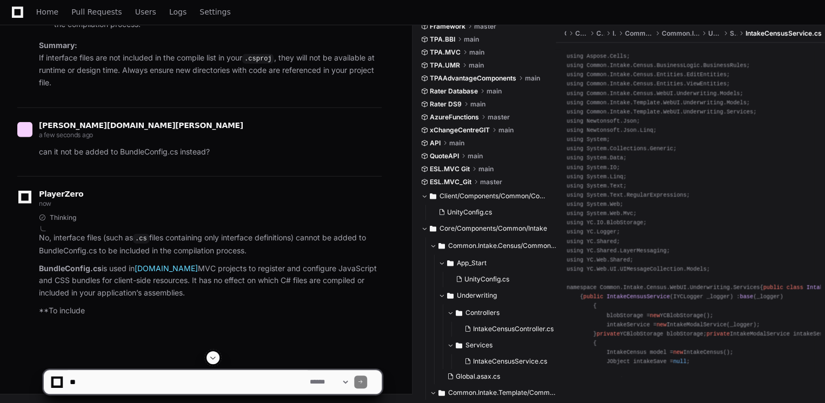
scroll to position [113941, 0]
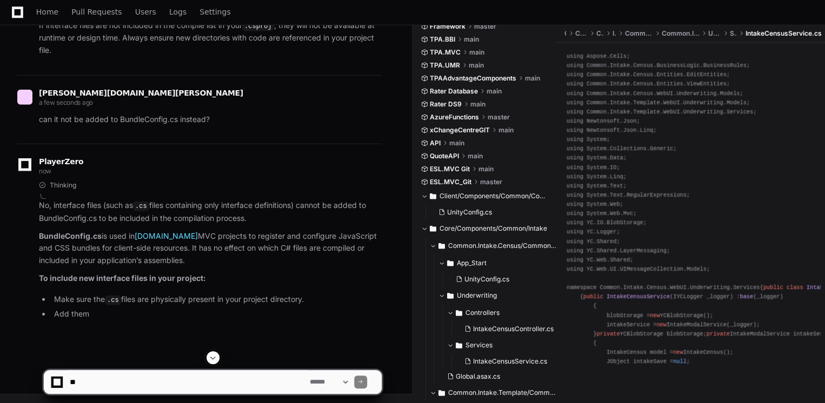
click at [206, 357] on div at bounding box center [212, 357] width 339 height 13
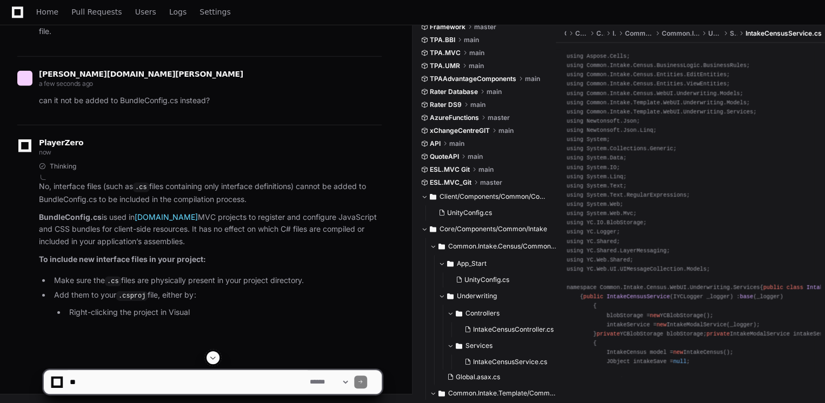
click at [212, 354] on span at bounding box center [213, 358] width 9 height 9
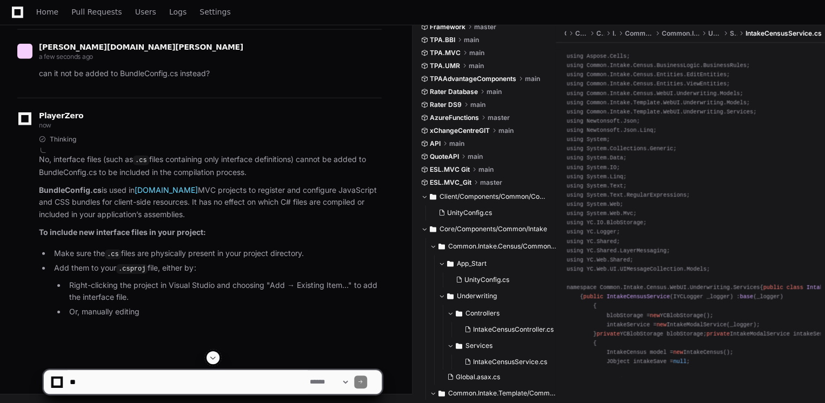
click at [212, 354] on span at bounding box center [213, 358] width 9 height 9
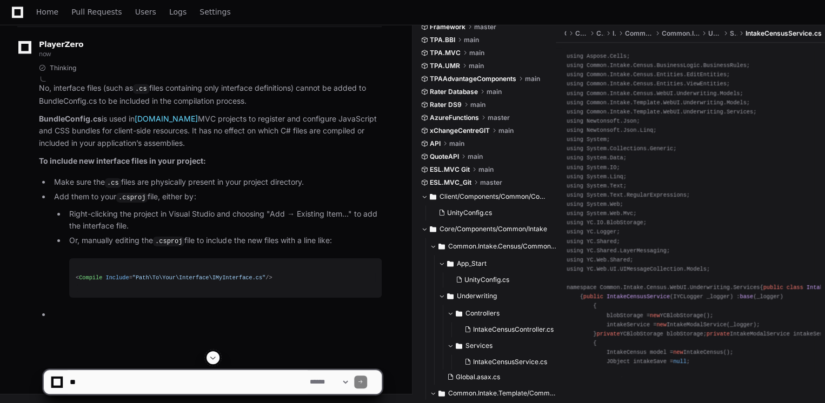
click at [212, 354] on span at bounding box center [213, 358] width 9 height 9
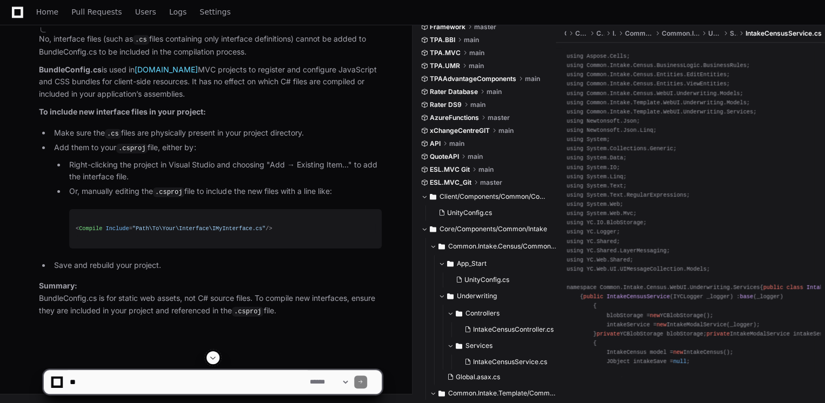
click at [326, 207] on li "Add them to your .csproj file, either by: Right-clicking the project in Visual …" at bounding box center [216, 195] width 331 height 107
click at [233, 382] on textarea at bounding box center [188, 382] width 240 height 24
type textarea "**********"
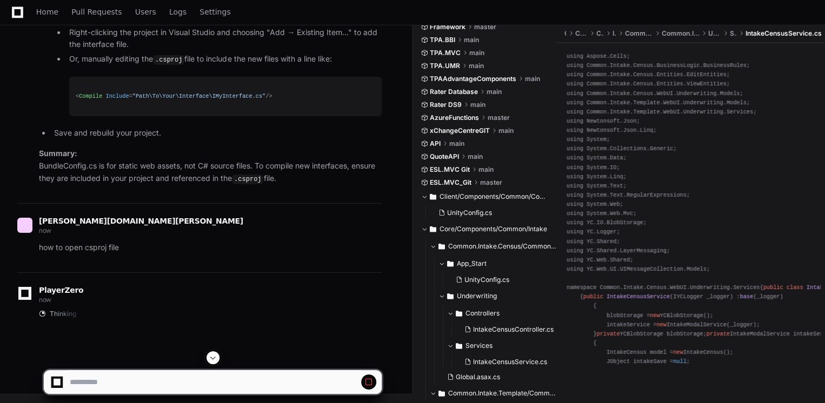
click at [210, 355] on span at bounding box center [213, 358] width 9 height 9
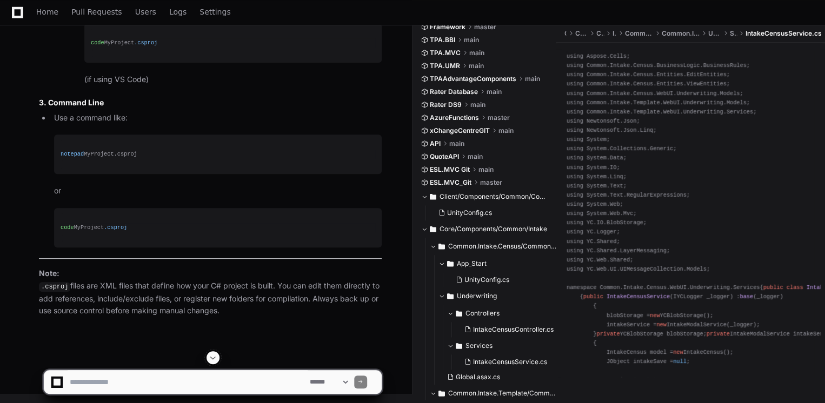
scroll to position [114167, 0]
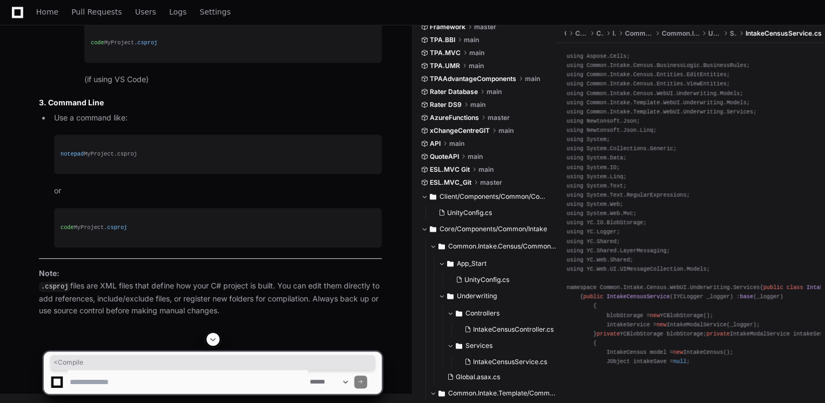
drag, startPoint x: 100, startPoint y: 196, endPoint x: 74, endPoint y: 198, distance: 26.6
copy span "< Compile"
